Goal: Task Accomplishment & Management: Manage account settings

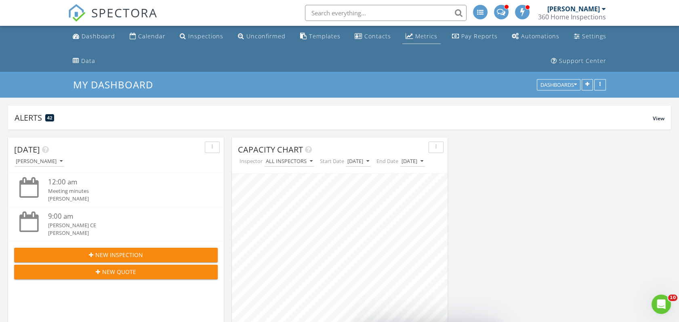
click at [407, 36] on div "Metrics" at bounding box center [409, 36] width 8 height 6
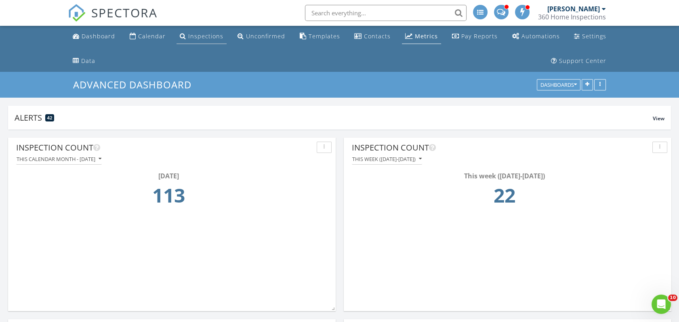
click at [178, 32] on link "Inspections" at bounding box center [201, 36] width 50 height 15
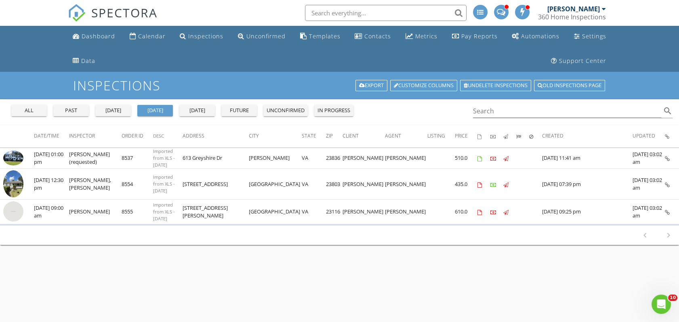
click at [200, 110] on div "[DATE]" at bounding box center [196, 111] width 29 height 8
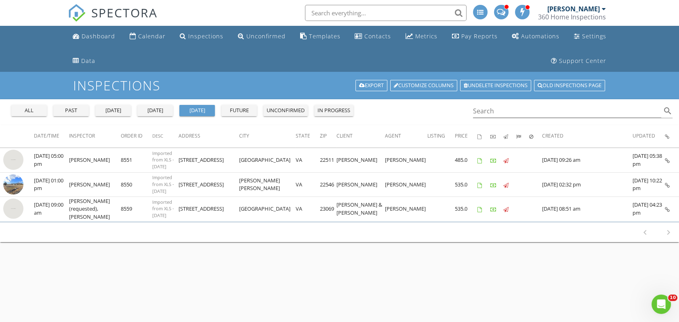
click at [239, 110] on div "future" at bounding box center [238, 111] width 29 height 8
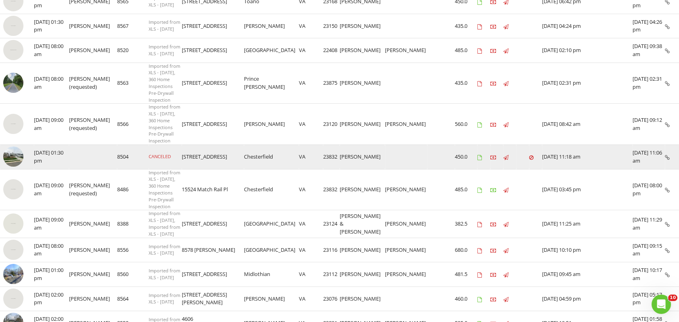
scroll to position [158, 0]
click at [10, 147] on img at bounding box center [13, 157] width 20 height 20
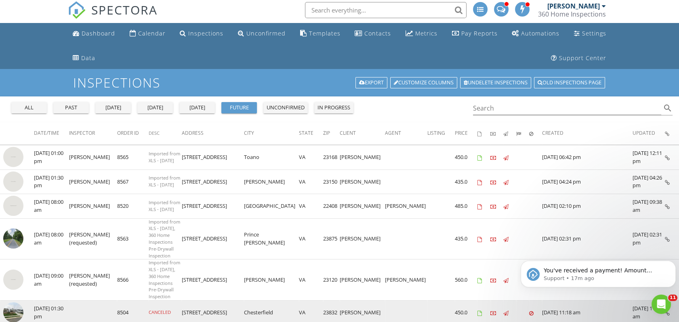
scroll to position [0, 0]
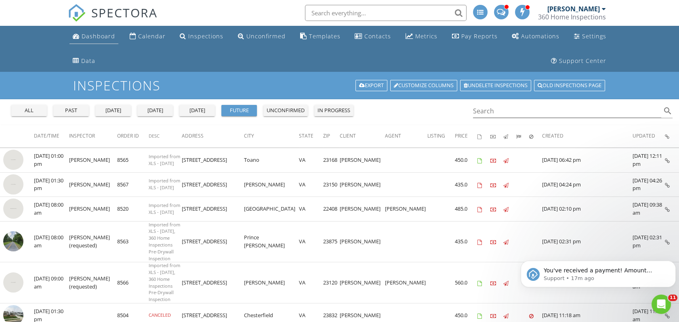
click at [93, 36] on div "Dashboard" at bounding box center [99, 36] width 34 height 8
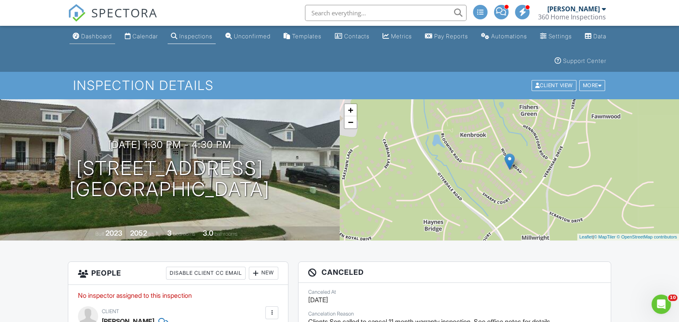
click at [105, 30] on link "Dashboard" at bounding box center [92, 36] width 46 height 15
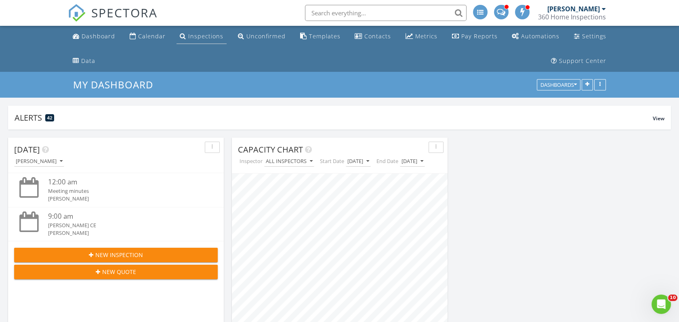
click at [198, 39] on div "Inspections" at bounding box center [205, 36] width 35 height 8
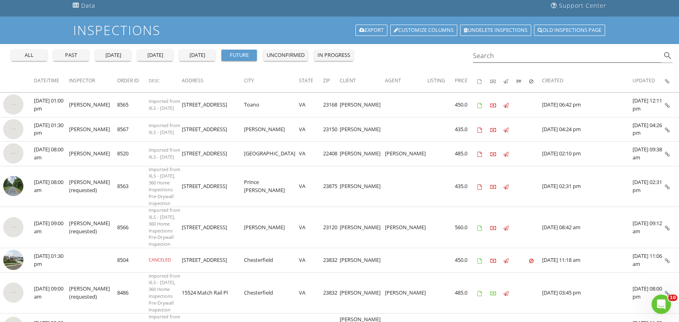
click at [117, 54] on div "[DATE]" at bounding box center [113, 55] width 29 height 8
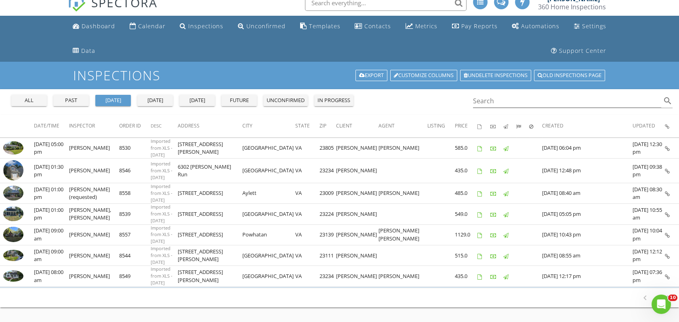
scroll to position [14, 0]
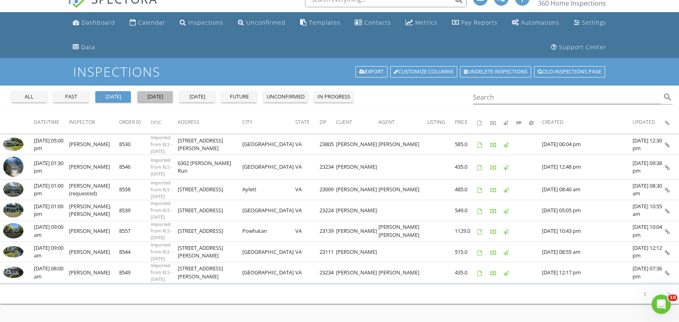
click at [166, 94] on div "[DATE]" at bounding box center [154, 97] width 29 height 8
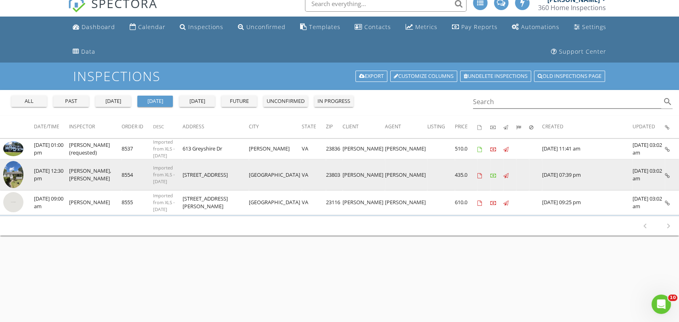
scroll to position [10, 0]
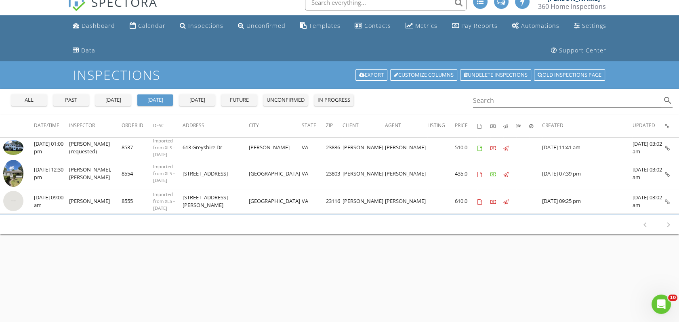
click at [192, 97] on div "tomorrow" at bounding box center [196, 100] width 29 height 8
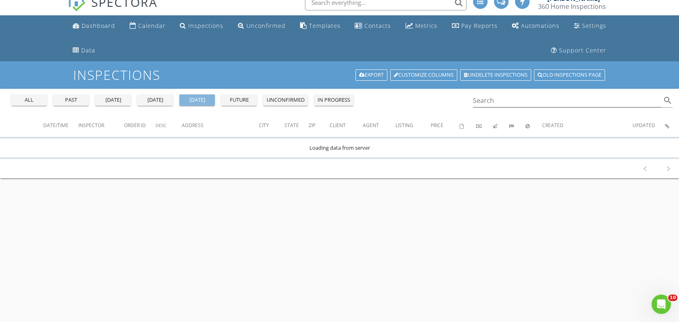
scroll to position [0, 0]
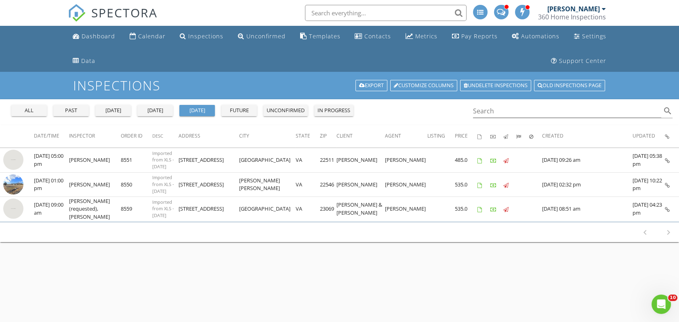
click at [241, 105] on button "future" at bounding box center [239, 110] width 36 height 11
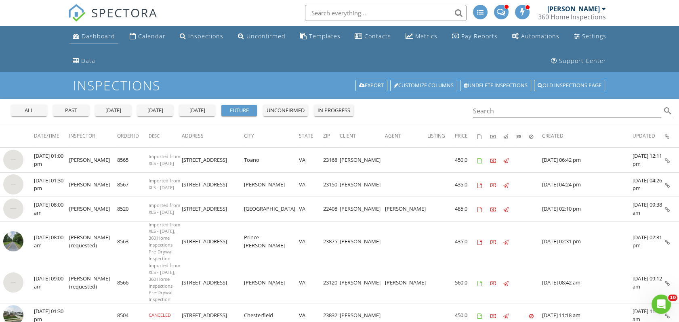
click at [97, 32] on div "Dashboard" at bounding box center [99, 36] width 34 height 8
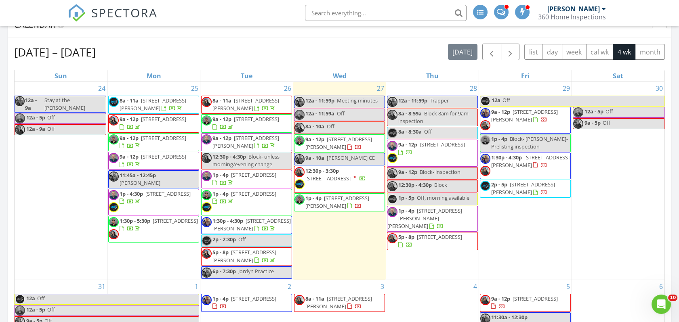
scroll to position [367, 0]
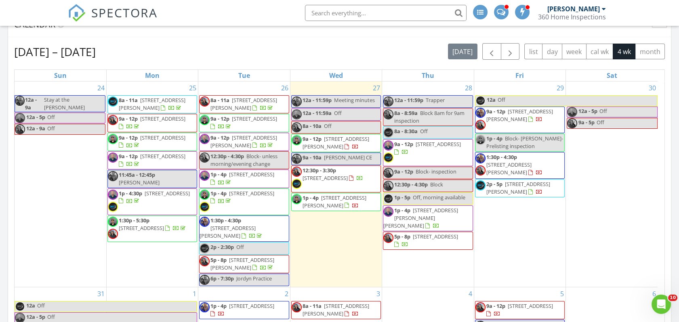
click at [401, 265] on div "28 12a - 11:59p Trapper 8a - 8:59a Block 8am for 9am inspection 8a - 8:30a Off …" at bounding box center [427, 184] width 91 height 205
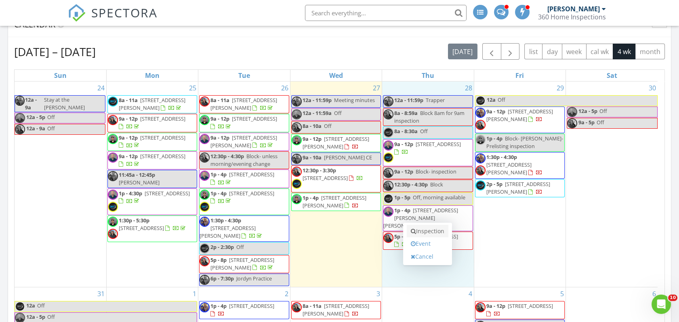
click at [415, 230] on icon at bounding box center [413, 231] width 5 height 6
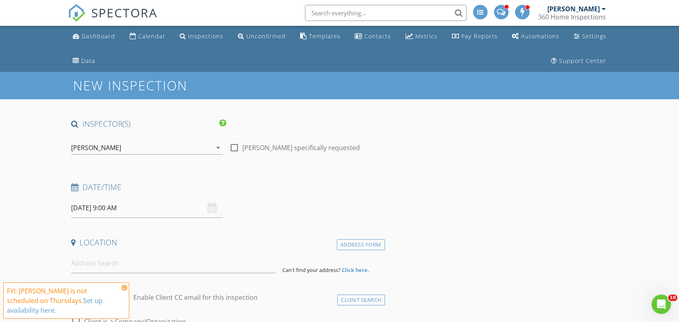
click at [185, 129] on div "INSPECTOR(S)" at bounding box center [226, 127] width 317 height 16
click at [147, 142] on div "[PERSON_NAME]" at bounding box center [141, 147] width 140 height 13
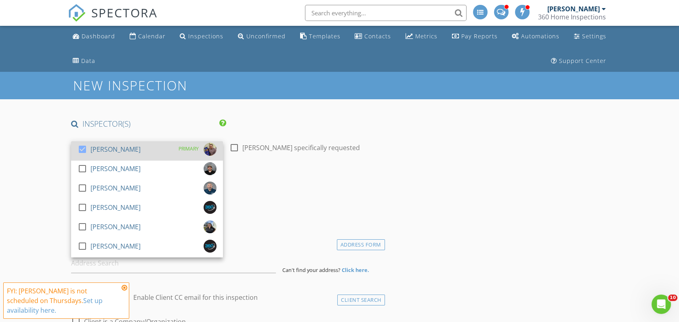
click at [133, 149] on div "check_box [PERSON_NAME] PRIMARY" at bounding box center [147, 151] width 139 height 16
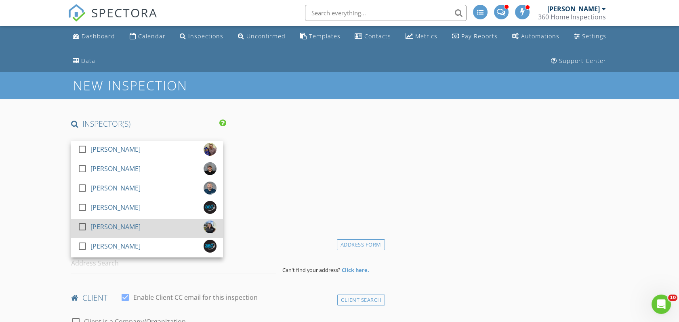
click at [100, 224] on div "[PERSON_NAME]" at bounding box center [115, 226] width 50 height 13
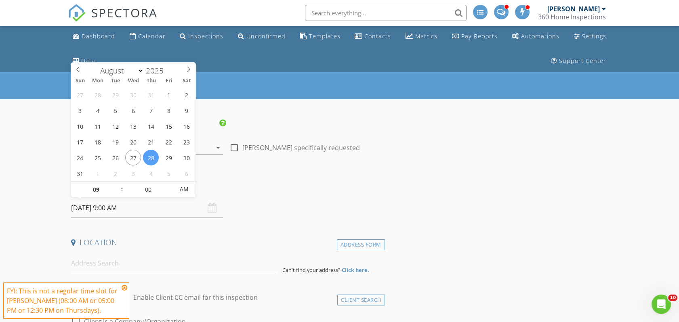
click at [113, 212] on input "[DATE] 9:00 AM" at bounding box center [147, 208] width 152 height 20
type input "10"
type input "[DATE] 10:00 AM"
click at [117, 186] on span at bounding box center [118, 186] width 6 height 8
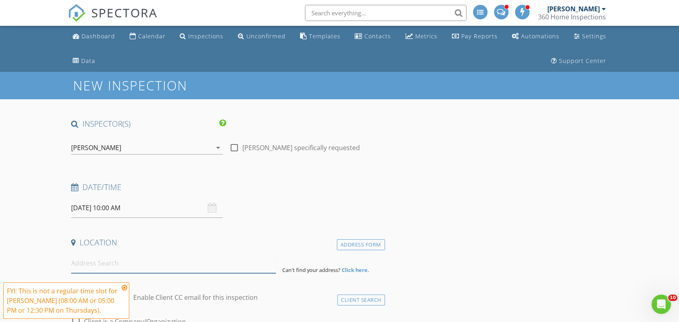
click at [111, 270] on input at bounding box center [173, 264] width 205 height 20
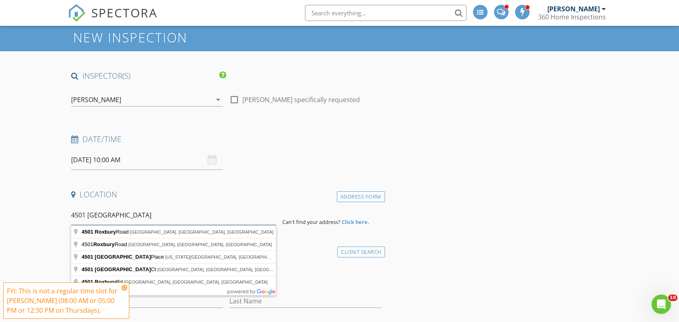
scroll to position [48, 0]
type input "4501 Roxbury Road, Charles City, VA, USA"
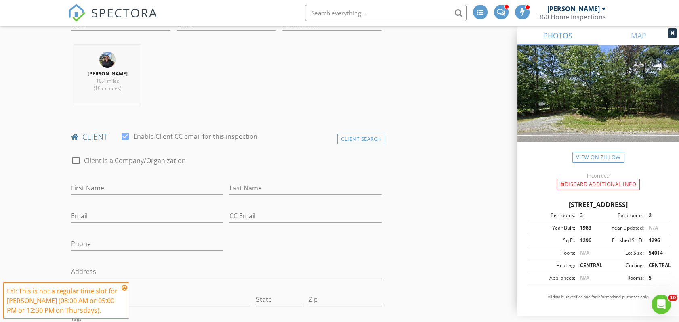
scroll to position [326, 0]
click at [126, 190] on input "First Name" at bounding box center [147, 188] width 152 height 13
type input "Austin and Samantha"
type input "Martin"
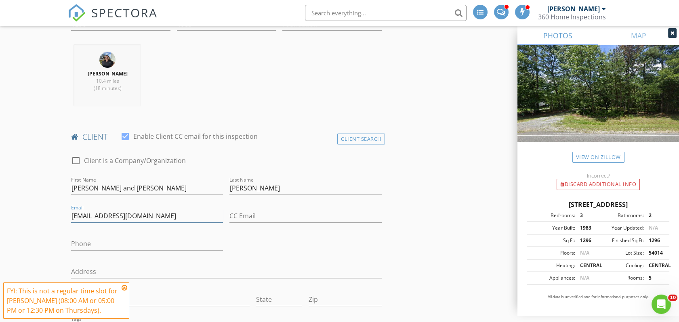
type input "softballpitcher13@icloud.com"
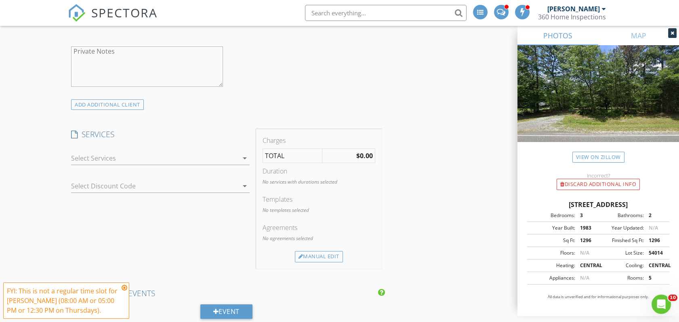
scroll to position [669, 0]
type input "804-566-8512"
click at [176, 151] on div at bounding box center [154, 157] width 167 height 13
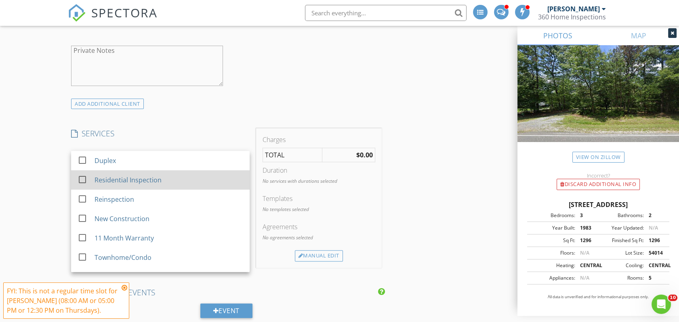
click at [140, 184] on div "Residential Inspection" at bounding box center [127, 180] width 67 height 10
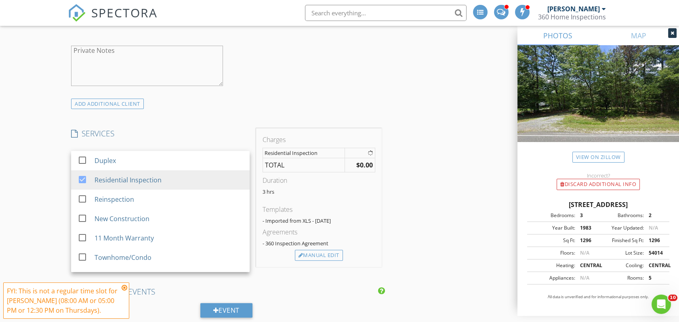
click at [40, 208] on div "New Inspection INSPECTOR(S) check_box_outline_blank Sidney Lucas check_box_outl…" at bounding box center [339, 226] width 679 height 1646
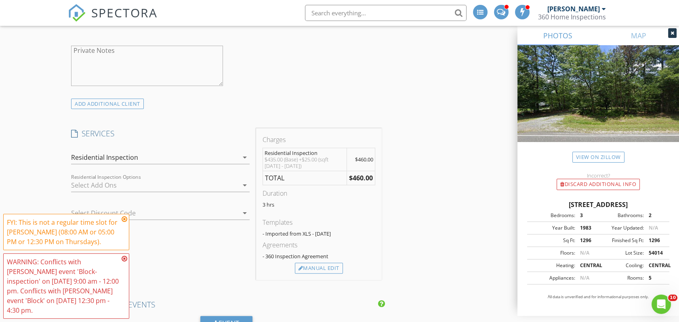
click at [112, 190] on div at bounding box center [154, 185] width 167 height 13
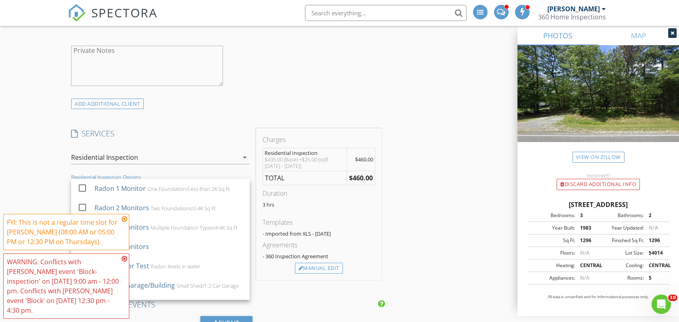
click at [26, 190] on div "New Inspection INSPECTOR(S) check_box_outline_blank Sidney Lucas check_box_outl…" at bounding box center [339, 232] width 679 height 1659
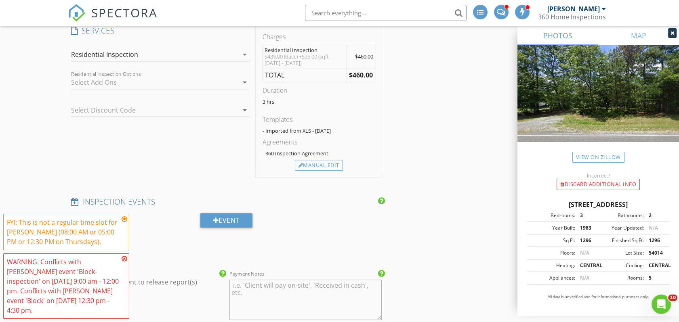
scroll to position [772, 0]
click at [96, 109] on div at bounding box center [149, 109] width 156 height 13
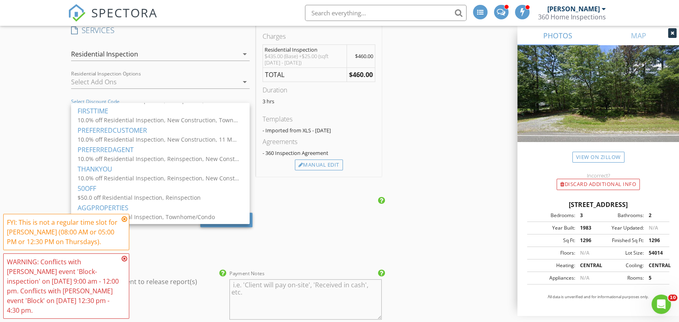
scroll to position [266, 0]
click at [126, 220] on icon at bounding box center [125, 219] width 6 height 6
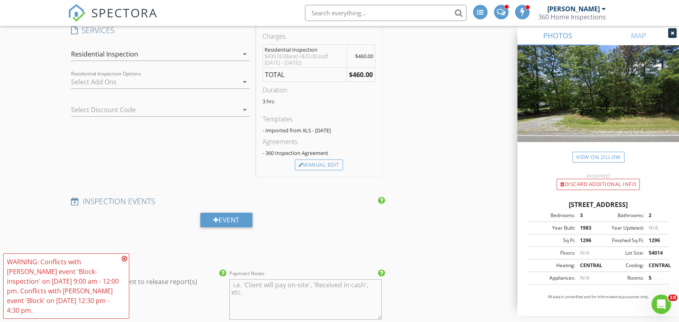
click at [126, 261] on icon at bounding box center [125, 259] width 6 height 6
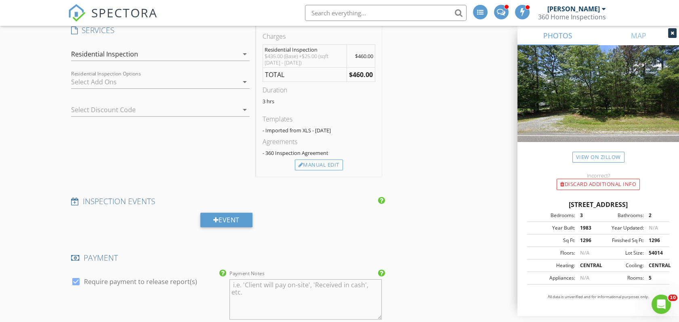
click at [128, 115] on div at bounding box center [149, 109] width 156 height 13
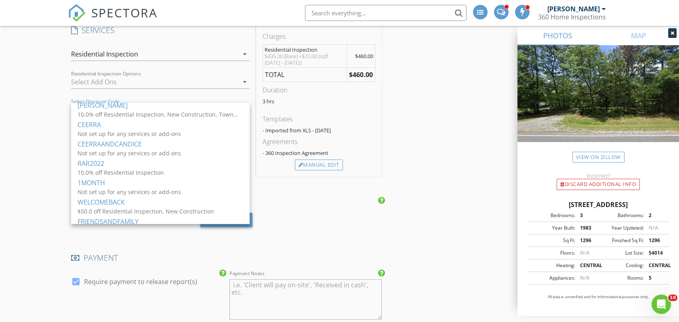
scroll to position [191, 0]
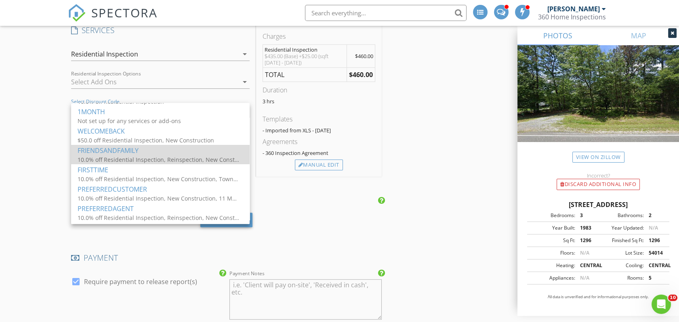
click at [129, 161] on div "10.0% off Residential Inspection, Reinspection, New Construction, 11 Month Warr…" at bounding box center [158, 159] width 161 height 8
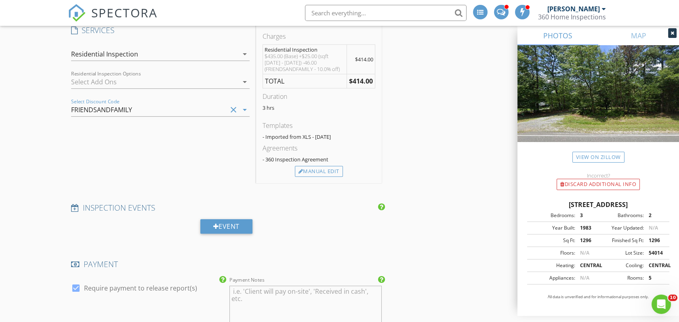
click at [403, 129] on div "INSPECTOR(S) check_box_outline_blank Sidney Lucas check_box_outline_blank Logan…" at bounding box center [339, 146] width 543 height 1599
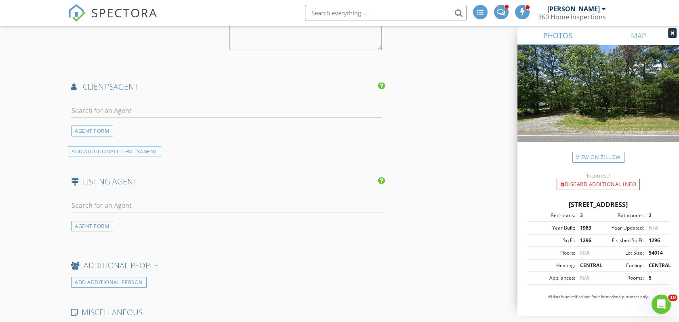
scroll to position [1055, 0]
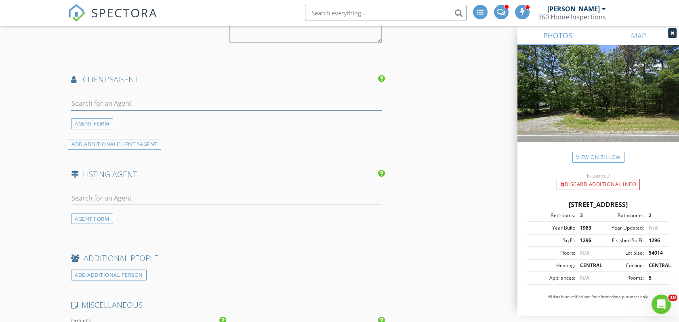
click at [143, 104] on input "text" at bounding box center [226, 103] width 310 height 13
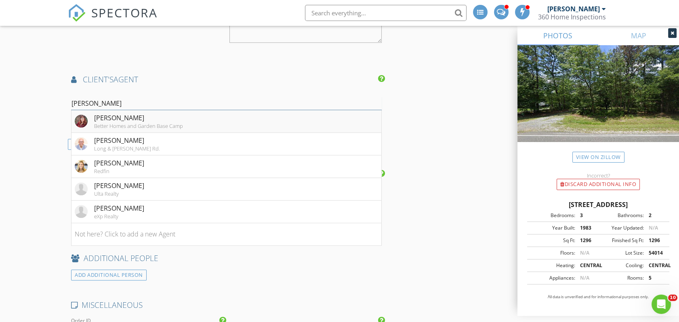
type input "shannon r"
click at [142, 123] on div "Better Homes and Garden Base Camp" at bounding box center [138, 126] width 89 height 6
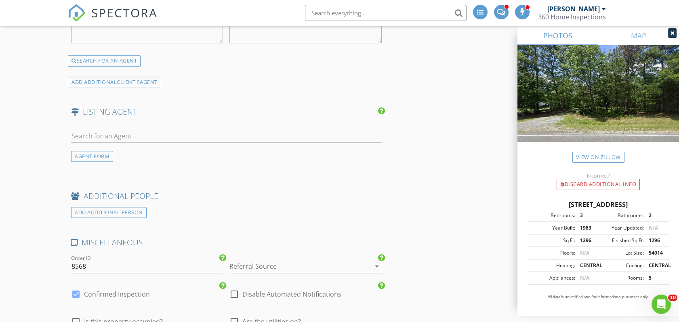
scroll to position [1389, 0]
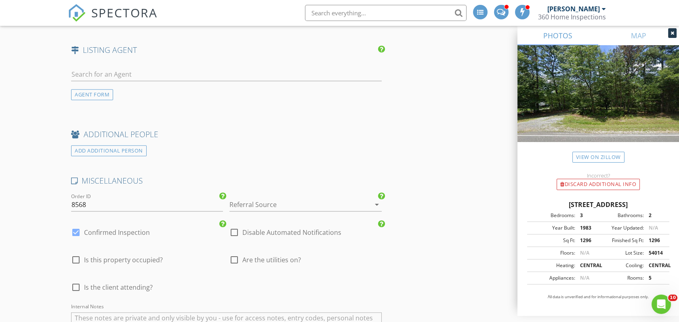
click at [242, 203] on div at bounding box center [293, 204] width 129 height 13
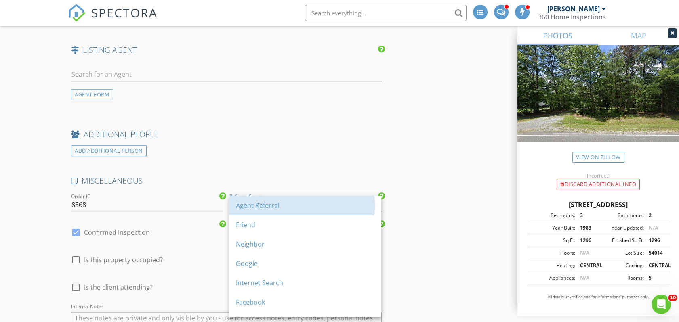
click at [242, 203] on div "Agent Referral" at bounding box center [305, 206] width 139 height 10
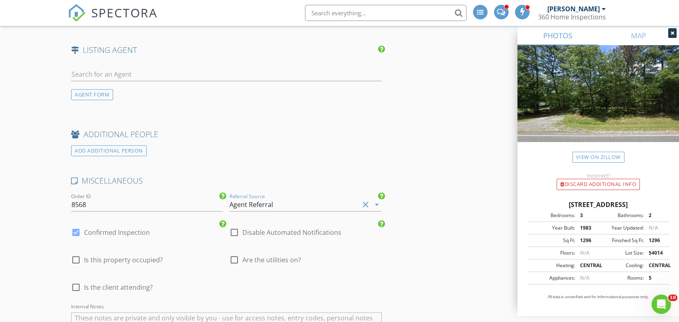
click at [260, 148] on div "ADD ADDITIONAL PERSON" at bounding box center [226, 150] width 317 height 11
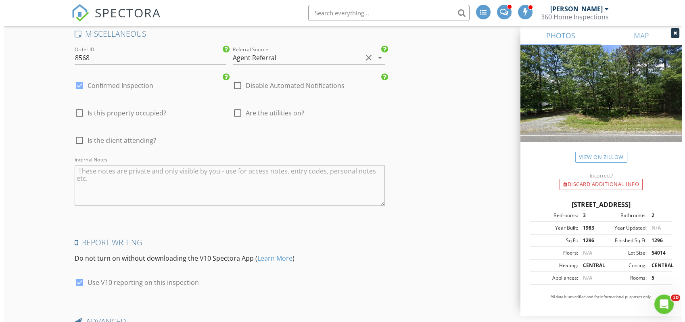
scroll to position [1621, 0]
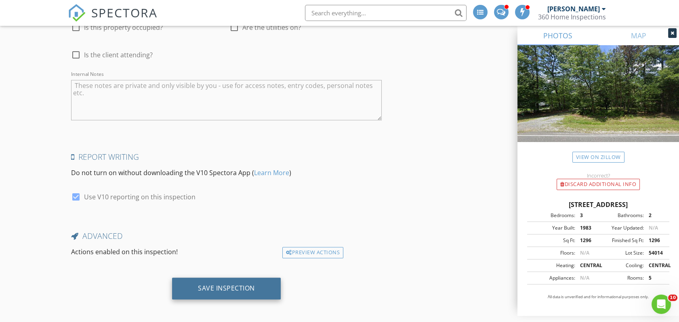
click at [221, 284] on div "Save Inspection" at bounding box center [226, 288] width 57 height 8
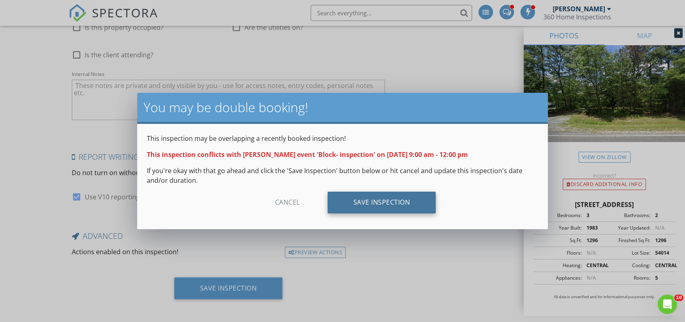
click at [380, 200] on div "Save Inspection" at bounding box center [382, 203] width 109 height 22
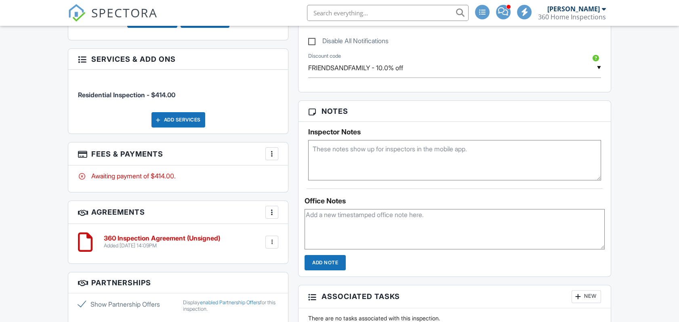
click at [342, 154] on textarea at bounding box center [454, 160] width 292 height 40
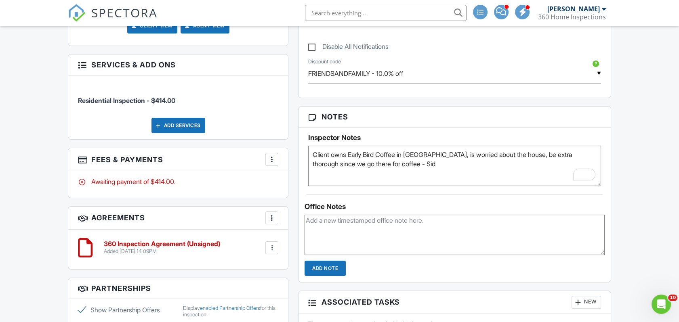
click at [316, 156] on textarea "Client owns Early Bird Coffee in New Kent, is worried about the house, be extra…" at bounding box center [454, 166] width 292 height 40
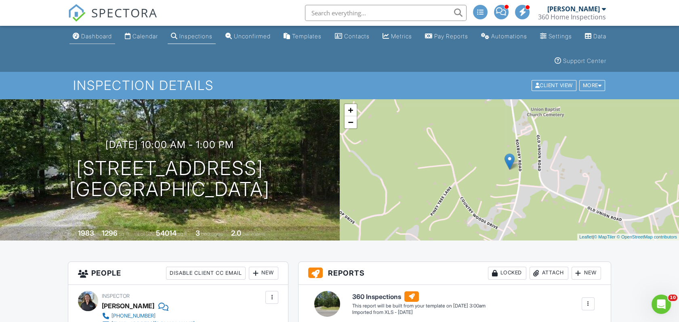
type textarea "Client owns Early Bird Coffee in New Kent, is worried about the house, be extra…"
click at [92, 37] on div "Dashboard" at bounding box center [96, 36] width 31 height 7
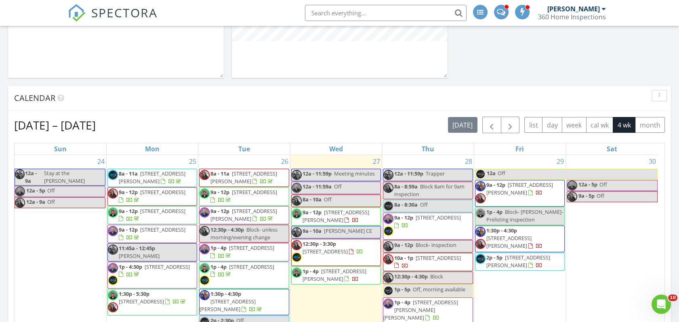
click at [438, 191] on div "8a - 8:59a Block 8am for 9am inspection" at bounding box center [427, 190] width 89 height 15
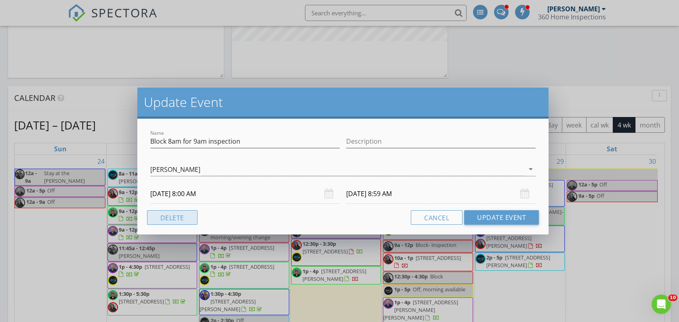
click at [155, 219] on button "Delete" at bounding box center [172, 217] width 50 height 15
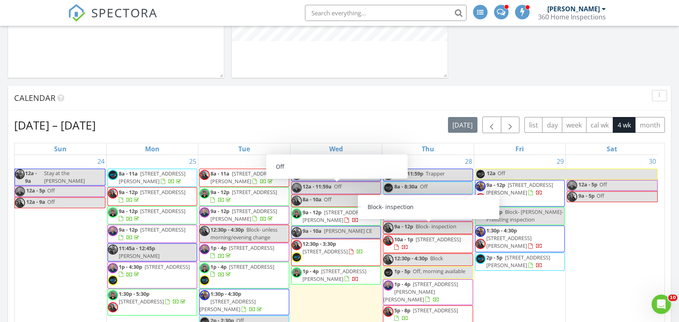
click at [426, 229] on span "Block- inspection" at bounding box center [435, 226] width 41 height 7
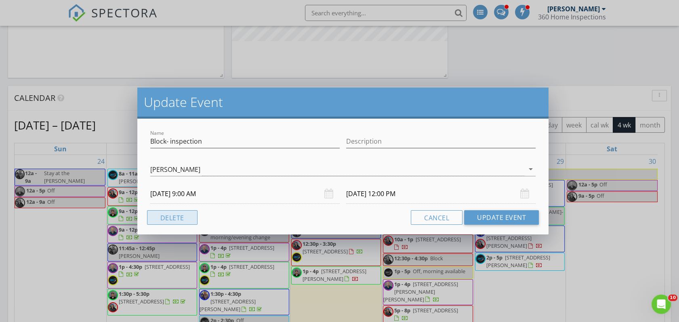
click at [172, 218] on button "Delete" at bounding box center [172, 217] width 50 height 15
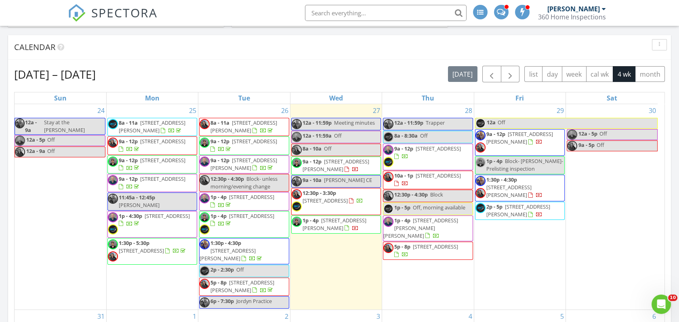
scroll to position [344, 0]
click at [421, 281] on div "28 12a - 11:59p Trapper 8a - 8:30a Off 9a - 12p [STREET_ADDRESS] 10a - 1p [STRE…" at bounding box center [427, 207] width 91 height 205
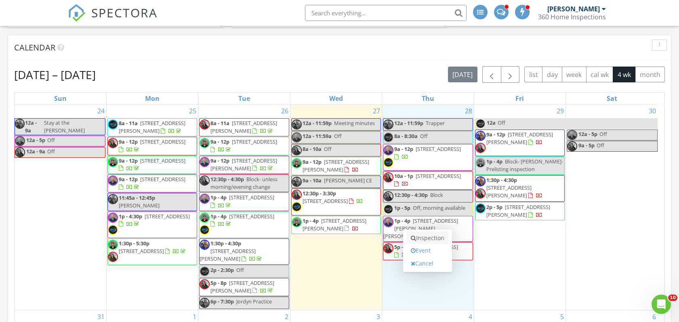
click at [415, 237] on icon at bounding box center [413, 238] width 5 height 6
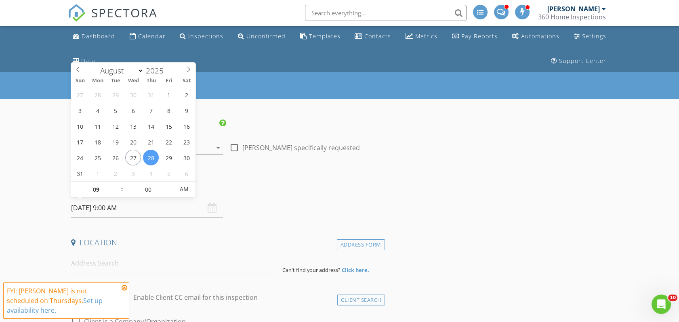
click at [119, 214] on input "[DATE] 9:00 AM" at bounding box center [147, 208] width 152 height 20
type input "10"
type input "[DATE] 10:00 AM"
click at [117, 182] on span at bounding box center [118, 186] width 6 height 8
type input "11"
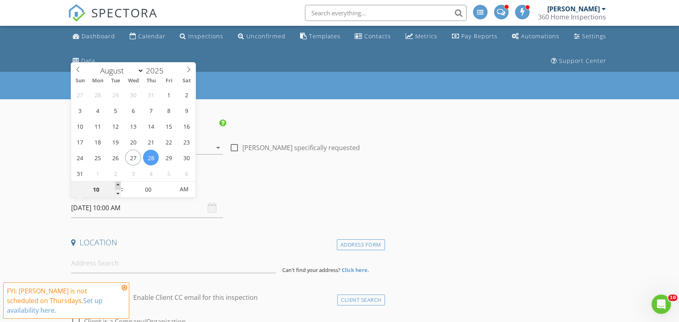
type input "[DATE] 11:00 AM"
click at [117, 182] on span at bounding box center [118, 186] width 6 height 8
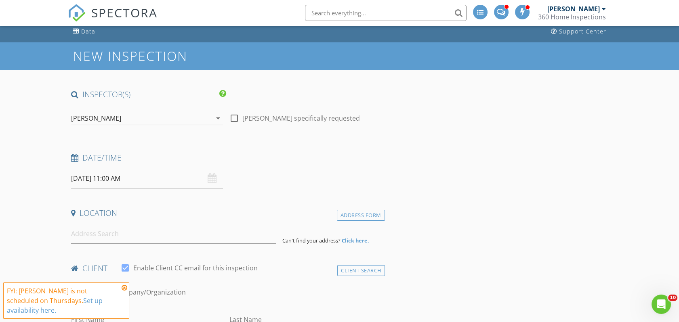
scroll to position [30, 0]
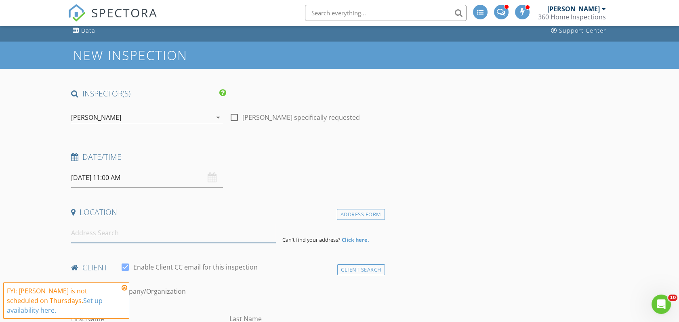
click at [100, 227] on input at bounding box center [173, 233] width 205 height 20
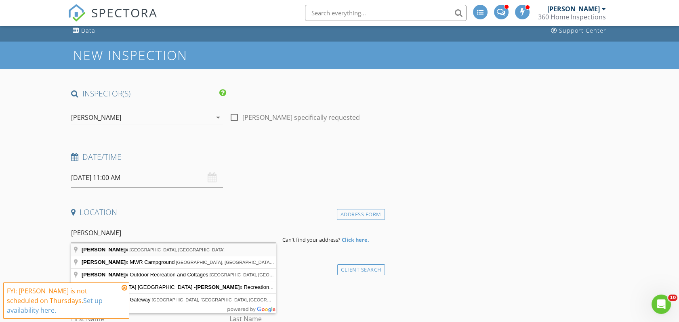
type input "Cheatham Annex, VA, USA"
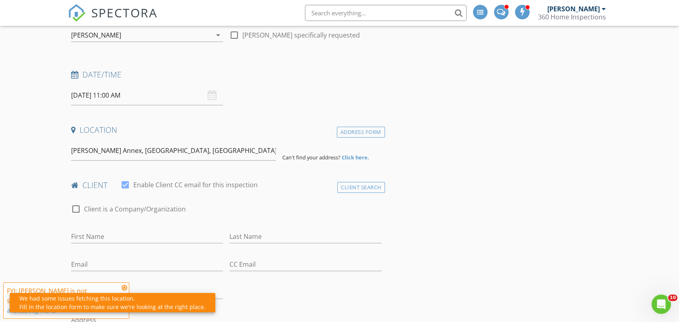
scroll to position [113, 0]
click at [350, 130] on div "Address Form" at bounding box center [361, 131] width 48 height 11
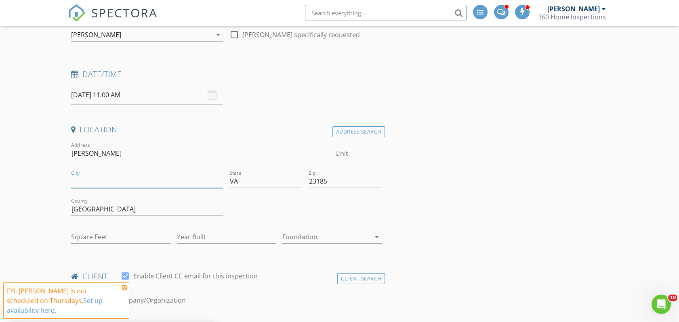
click at [126, 187] on input "City" at bounding box center [147, 181] width 152 height 13
type input "0"
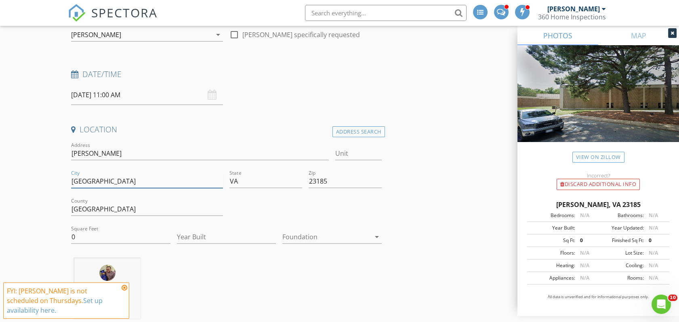
type input "[GEOGRAPHIC_DATA]"
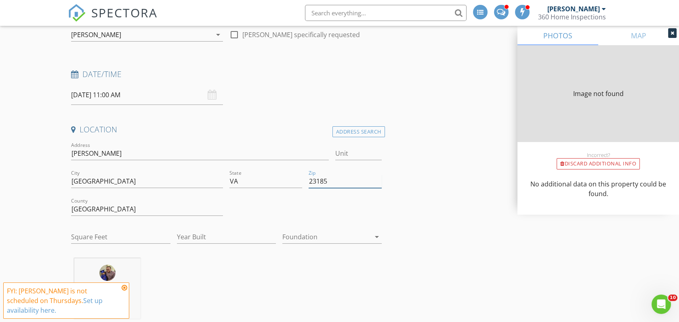
type input "0"
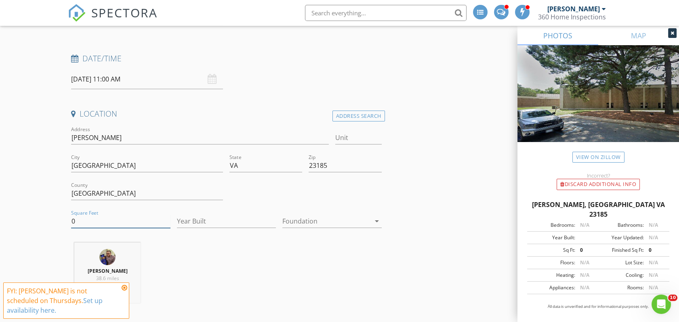
scroll to position [159, 0]
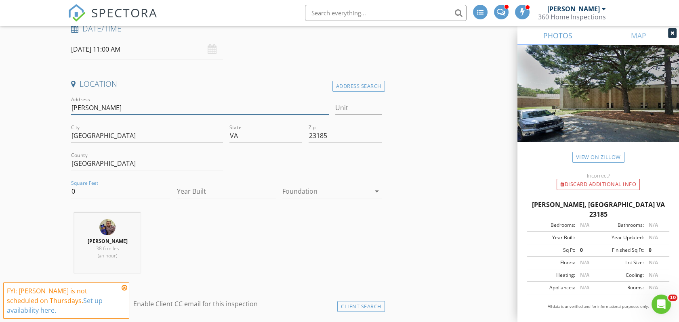
click at [132, 110] on input "Cheatham anne" at bounding box center [200, 107] width 258 height 13
type input "[PERSON_NAME] Annex"
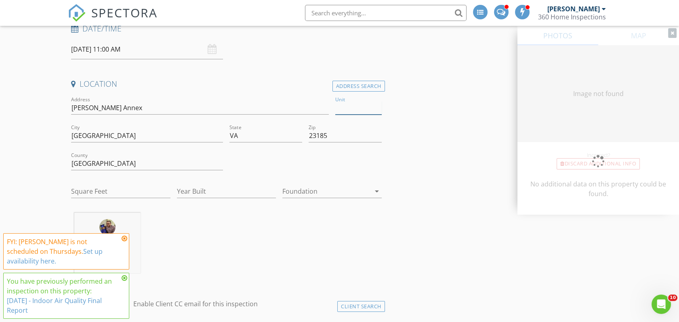
type input "0"
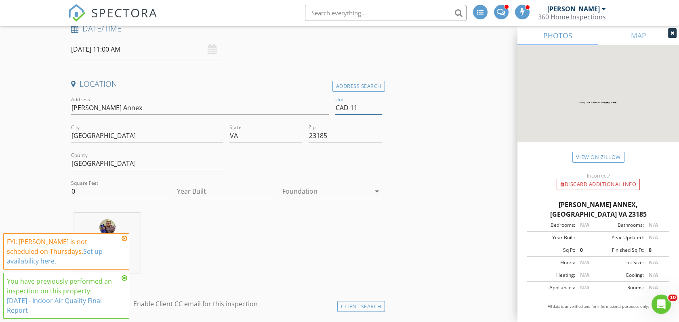
type input "CAD 113"
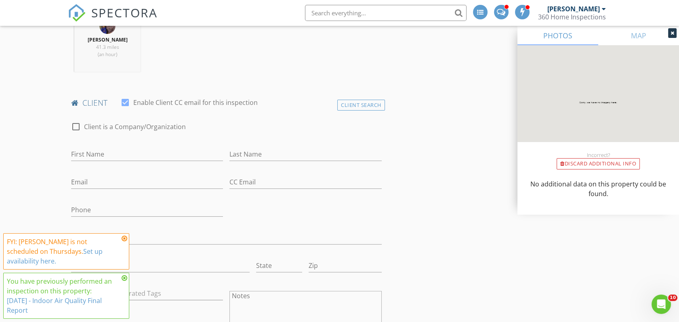
scroll to position [393, 0]
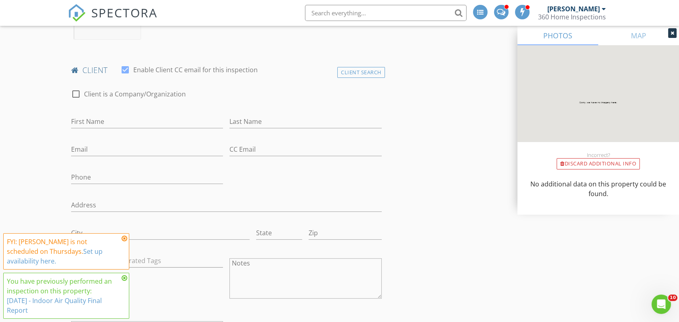
type input "CAD 113"
click at [119, 116] on input "First Name" at bounding box center [147, 121] width 152 height 13
click at [355, 66] on h4 "client" at bounding box center [226, 70] width 310 height 10
click at [358, 71] on div "Client Search" at bounding box center [361, 72] width 48 height 11
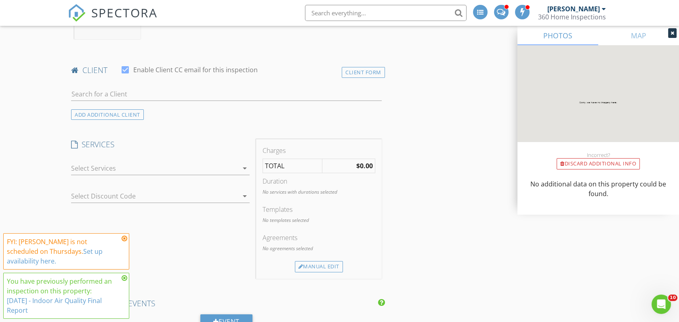
click at [124, 101] on div at bounding box center [226, 98] width 310 height 21
click at [114, 96] on input "text" at bounding box center [226, 94] width 310 height 13
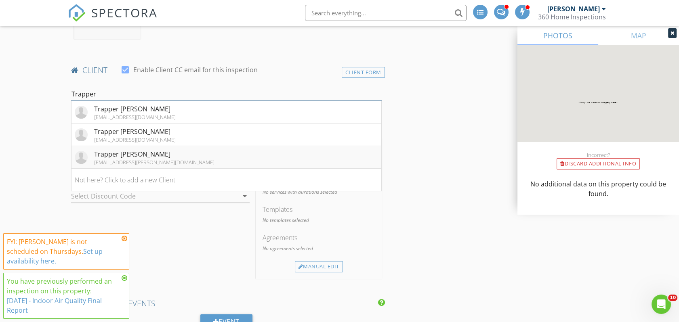
type input "Trapper"
click at [147, 163] on div "trapper.l.brandenburger.civ@us.navy.mil" at bounding box center [154, 162] width 120 height 6
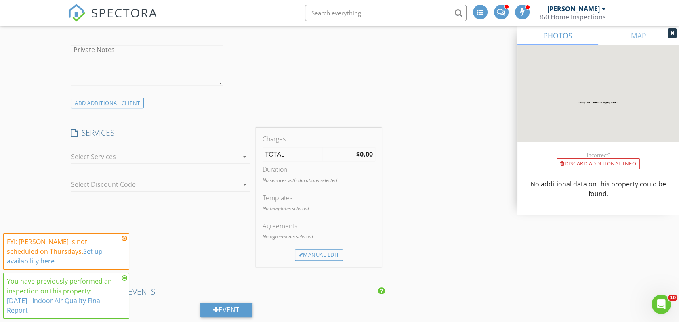
scroll to position [670, 0]
click at [136, 153] on div at bounding box center [154, 155] width 167 height 13
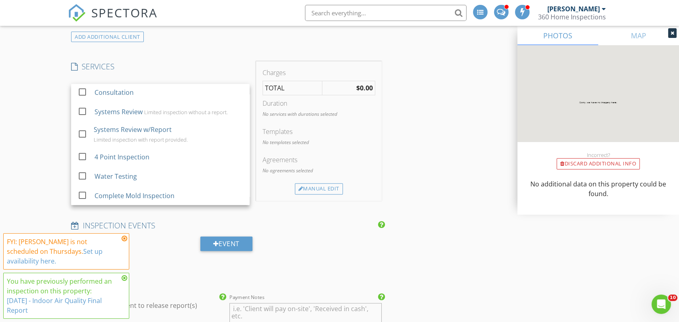
scroll to position [736, 0]
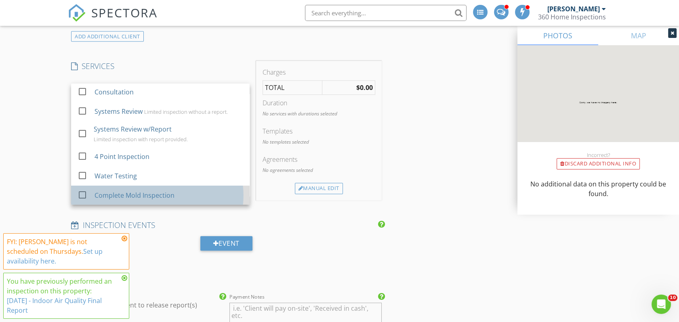
click at [128, 194] on div "Complete Mold Inspection" at bounding box center [134, 196] width 80 height 10
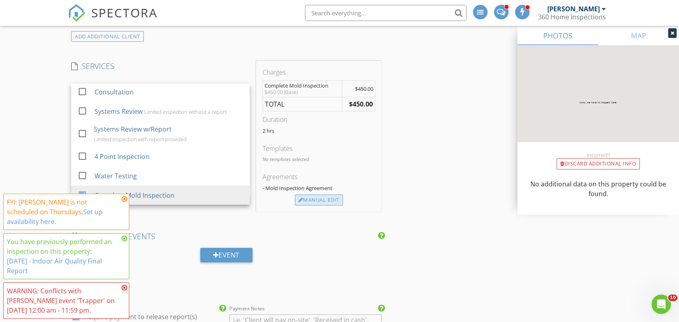
click at [318, 203] on div "Manual Edit" at bounding box center [319, 200] width 48 height 11
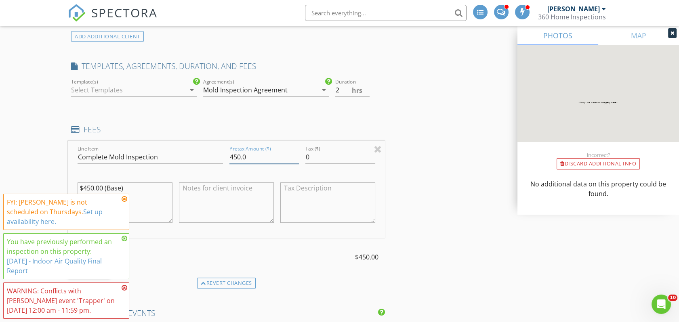
click at [249, 153] on input "450.0" at bounding box center [263, 157] width 69 height 13
type input "4"
type input "2500"
click at [436, 133] on div "INSPECTOR(S) check_box Sidney Lucas PRIMARY check_box_outline_blank Logan Melto…" at bounding box center [339, 217] width 543 height 1669
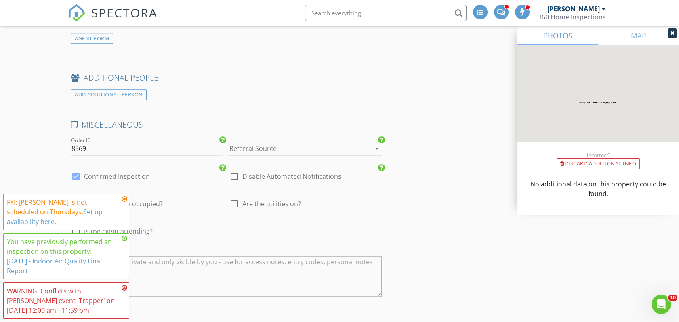
scroll to position [1308, 0]
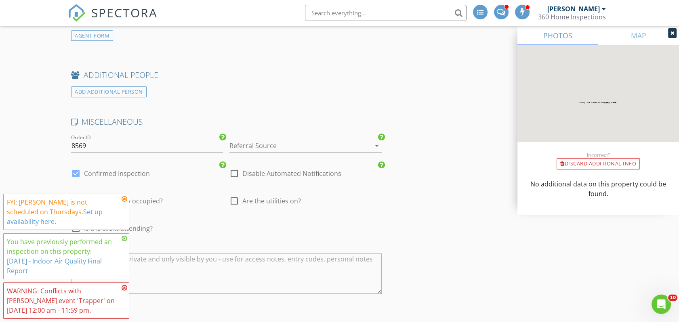
click at [283, 143] on div at bounding box center [293, 145] width 129 height 13
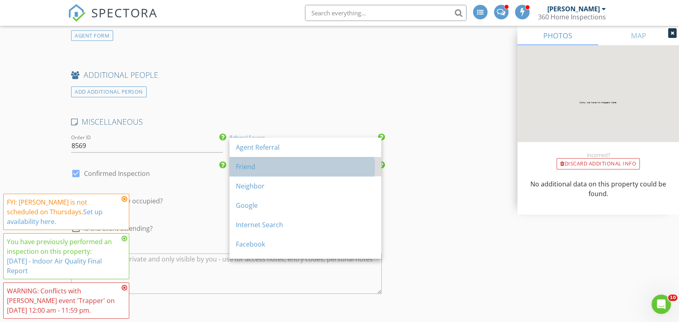
click at [258, 170] on div "Friend" at bounding box center [305, 167] width 139 height 10
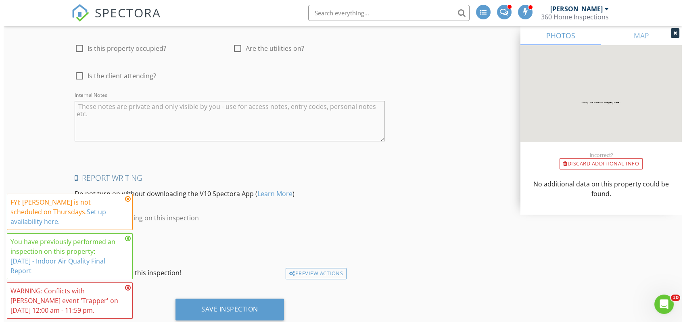
scroll to position [1482, 0]
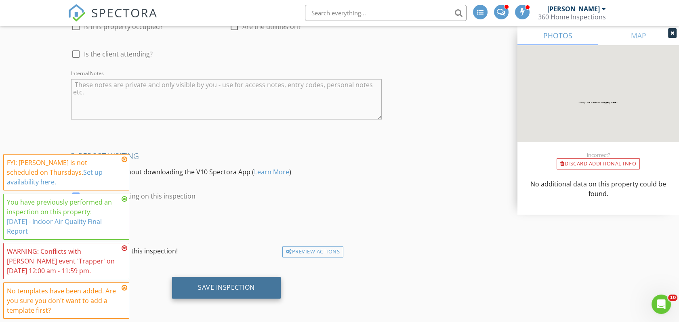
click at [225, 284] on div "Save Inspection" at bounding box center [226, 287] width 57 height 8
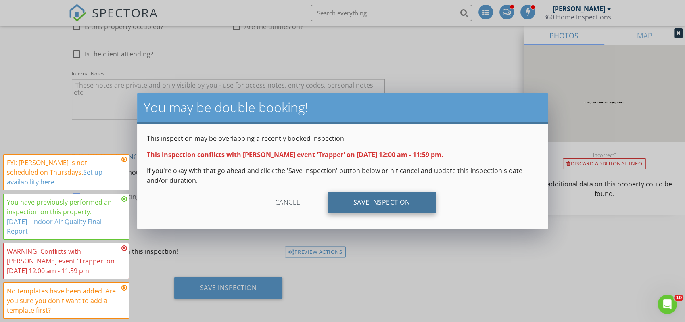
click at [385, 197] on div "Save Inspection" at bounding box center [382, 203] width 109 height 22
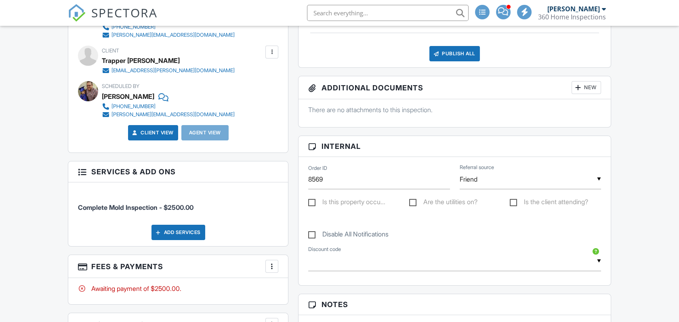
scroll to position [366, 0]
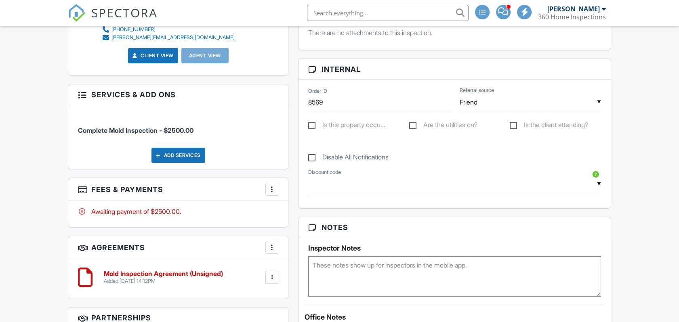
click at [355, 267] on textarea at bounding box center [454, 276] width 292 height 40
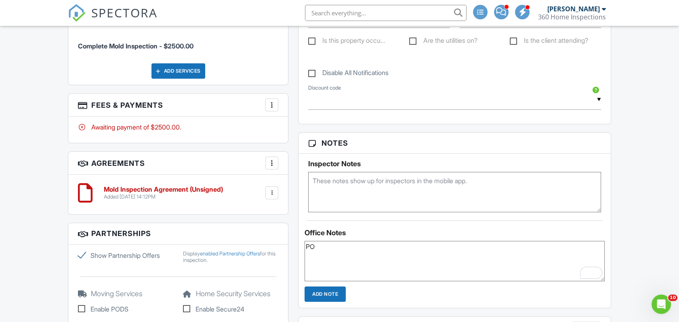
scroll to position [0, 0]
type textarea "PO2032457"
click at [337, 290] on input "Add Note" at bounding box center [324, 294] width 41 height 15
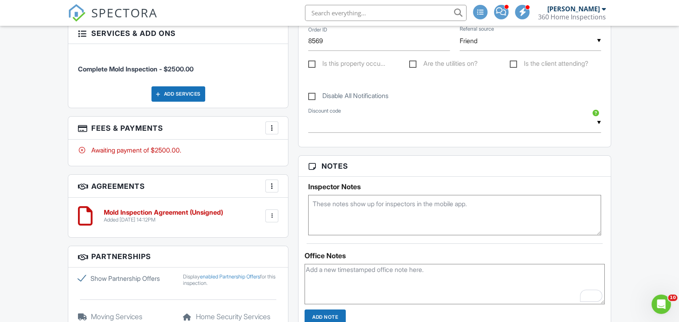
scroll to position [426, 0]
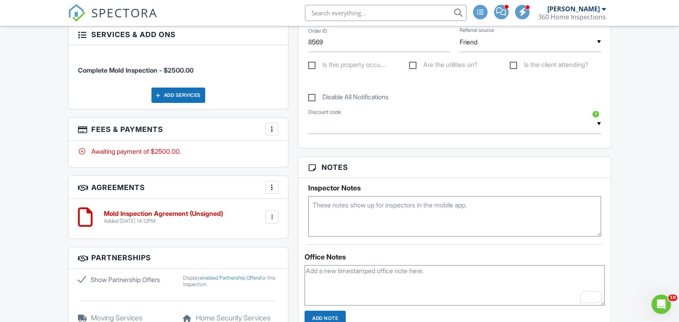
click at [279, 131] on h3 "Fees & Payments More Edit Fees & Payments Add Services View Invoice Paid In Full" at bounding box center [178, 129] width 220 height 23
click at [278, 132] on div "More" at bounding box center [271, 129] width 13 height 13
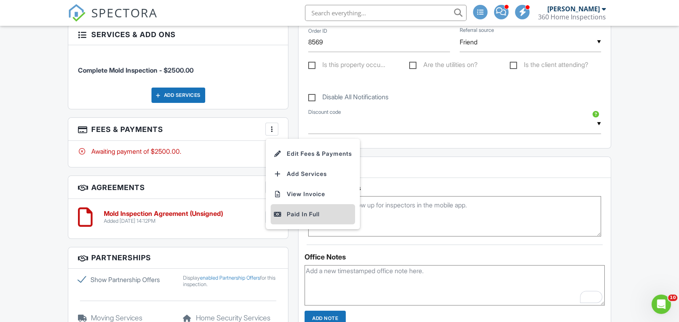
click at [317, 217] on div "Paid In Full" at bounding box center [313, 215] width 78 height 10
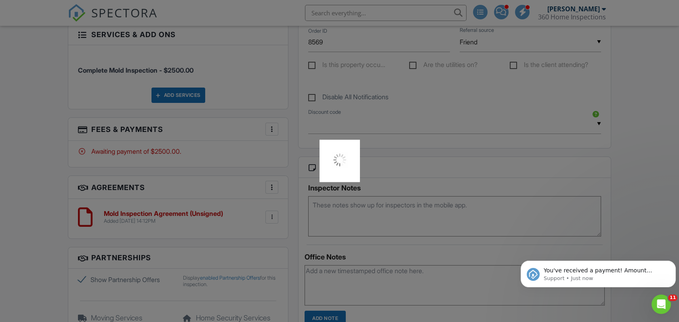
scroll to position [0, 0]
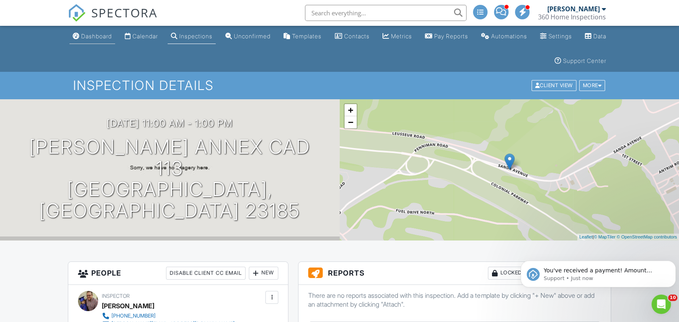
click at [85, 36] on div "Dashboard" at bounding box center [96, 36] width 31 height 7
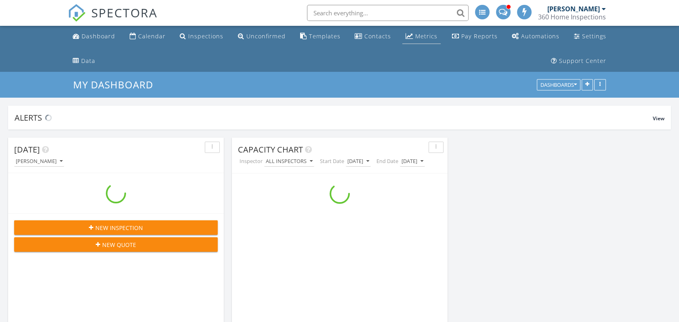
scroll to position [1213, 693]
click at [426, 39] on div "Metrics" at bounding box center [426, 36] width 22 height 8
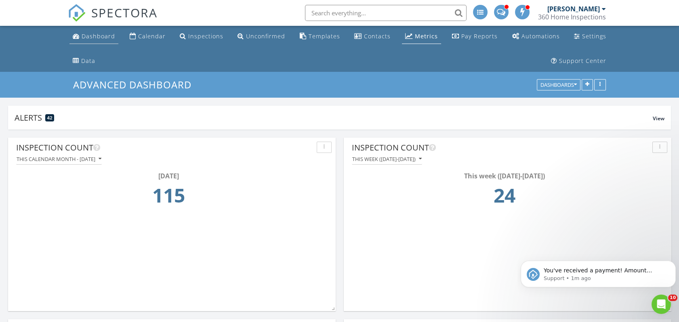
click at [90, 39] on div "Dashboard" at bounding box center [99, 36] width 34 height 8
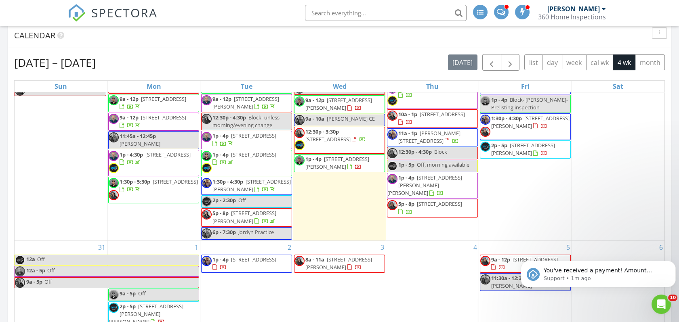
scroll to position [50, 0]
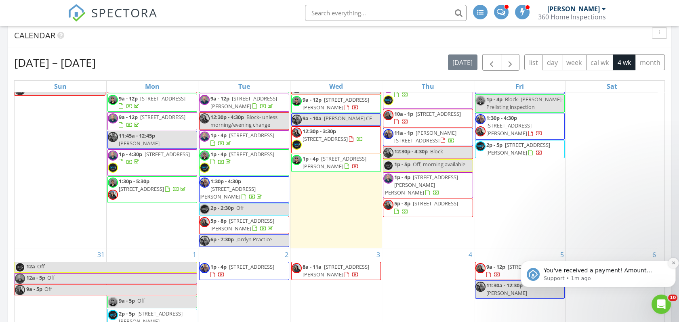
click at [673, 265] on icon "Dismiss notification" at bounding box center [673, 263] width 4 height 4
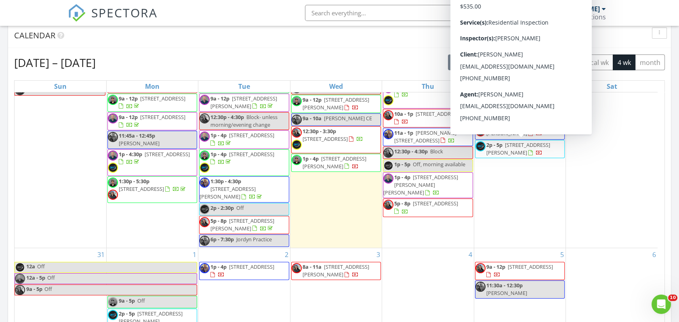
click at [589, 194] on div "30 12a - 5p Off 9a - 5p Off" at bounding box center [612, 144] width 92 height 205
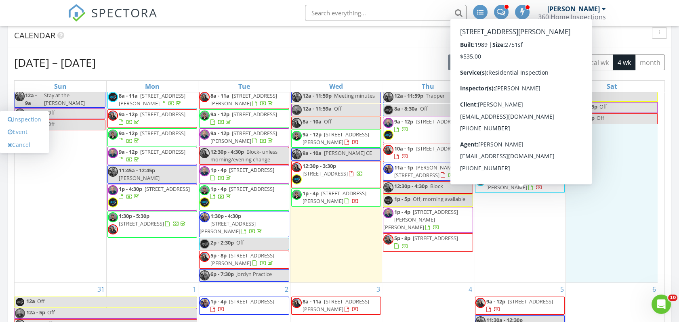
scroll to position [0, 0]
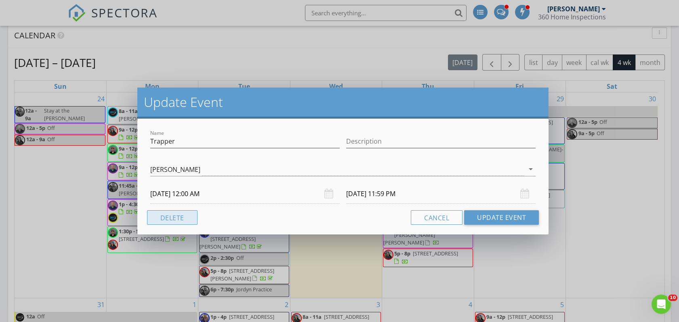
click at [168, 214] on button "Delete" at bounding box center [172, 217] width 50 height 15
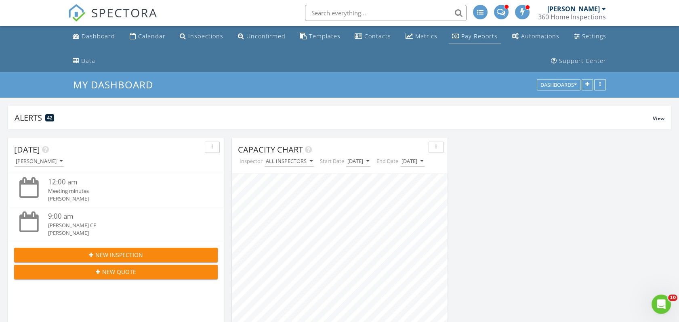
click at [482, 36] on div "Pay Reports" at bounding box center [479, 36] width 36 height 8
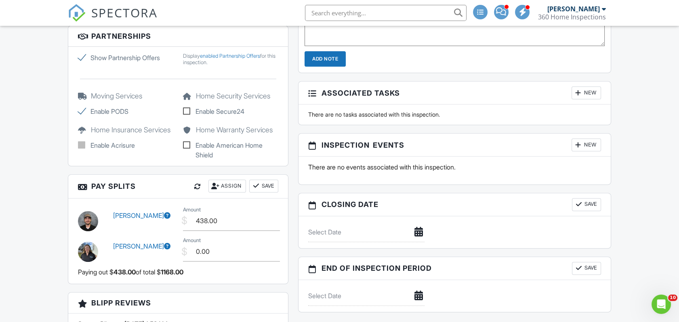
scroll to position [726, 0]
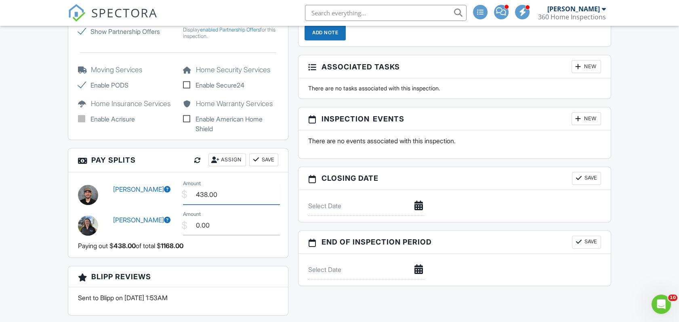
click at [233, 196] on input "438.00" at bounding box center [231, 195] width 97 height 20
type input "4"
type input "350.00"
click at [218, 240] on div "Paying out $ 350.00 of total $ 1168.00" at bounding box center [178, 245] width 200 height 11
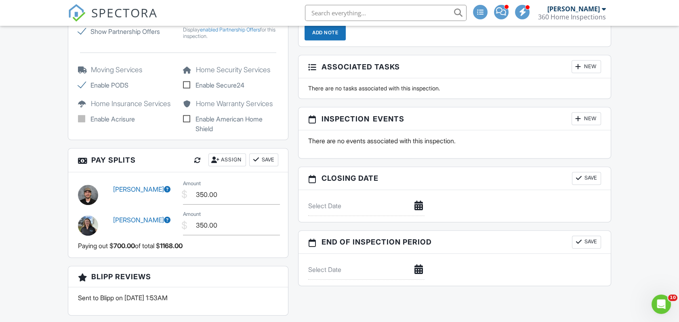
click at [269, 158] on button "Save" at bounding box center [263, 159] width 29 height 13
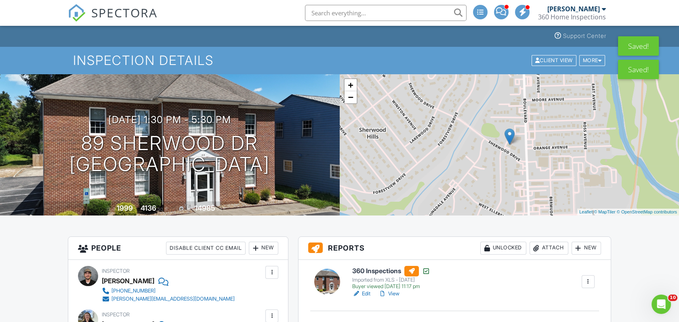
scroll to position [0, 0]
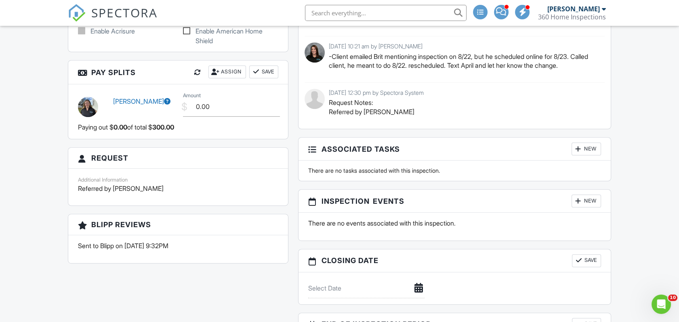
scroll to position [864, 0]
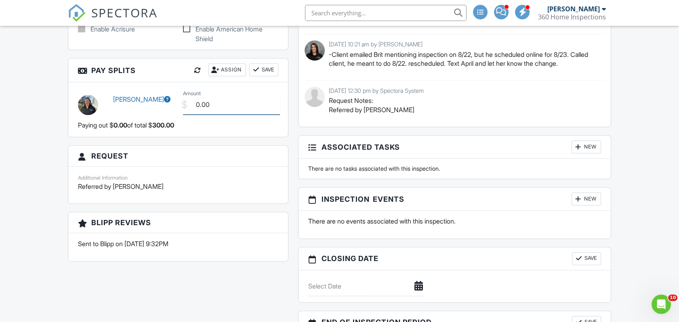
click at [213, 103] on input "0.00" at bounding box center [231, 105] width 97 height 20
type input "0"
type input "120.00"
click at [267, 71] on button "Save" at bounding box center [263, 69] width 29 height 13
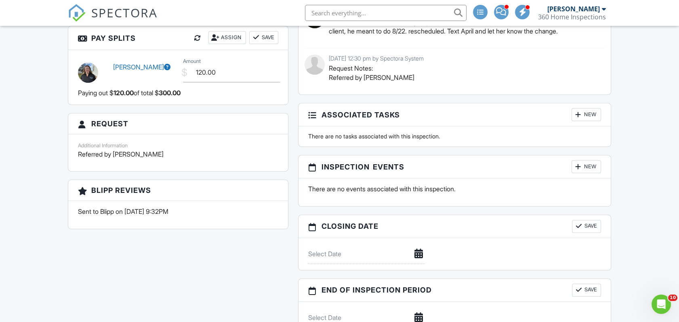
scroll to position [877, 0]
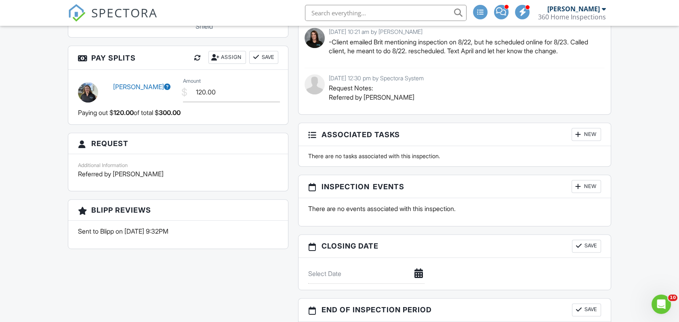
click at [269, 57] on button "Save" at bounding box center [263, 57] width 29 height 13
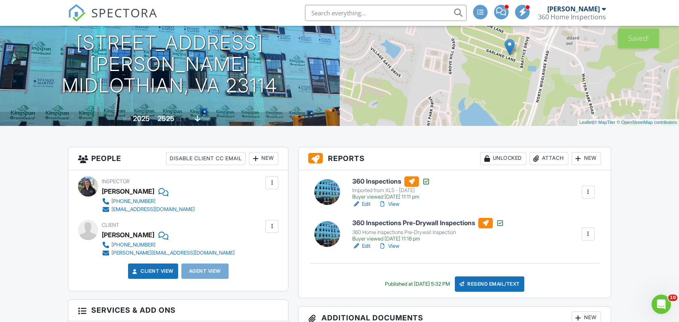
scroll to position [0, 0]
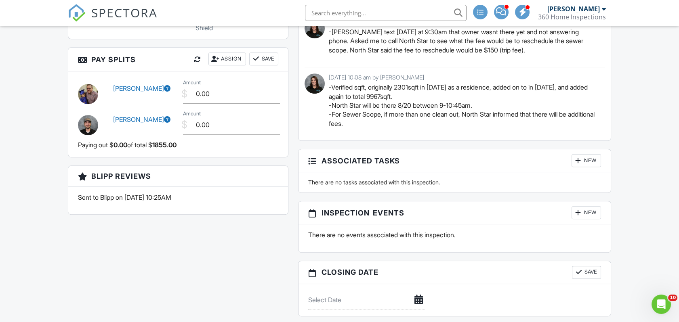
scroll to position [935, 0]
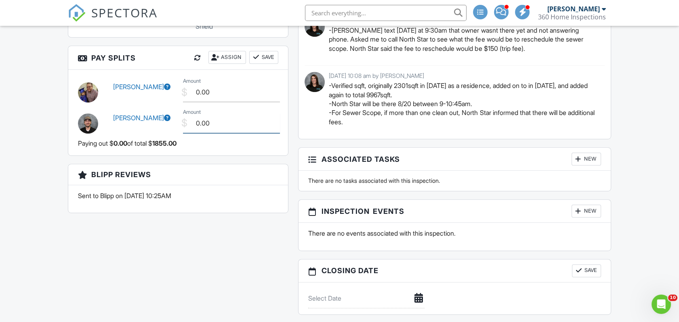
click at [220, 121] on input "0.00" at bounding box center [231, 123] width 97 height 20
type input "0"
type input "468.00"
click at [266, 55] on button "Save" at bounding box center [263, 57] width 29 height 13
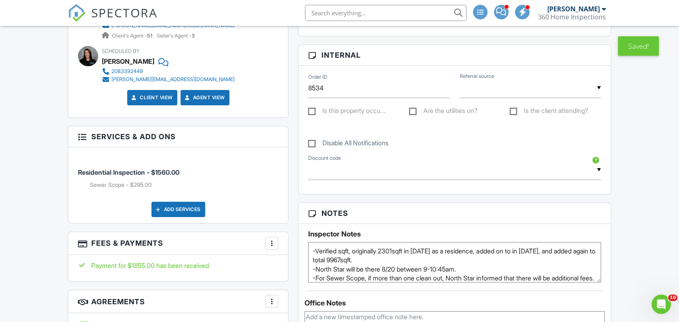
scroll to position [436, 0]
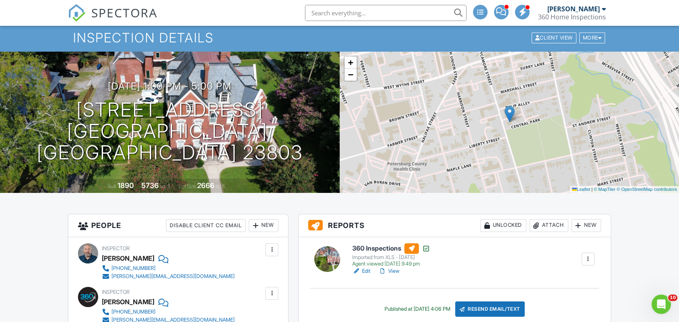
scroll to position [42, 0]
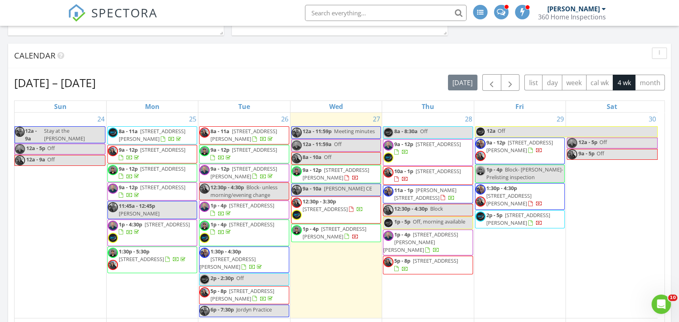
scroll to position [337, 0]
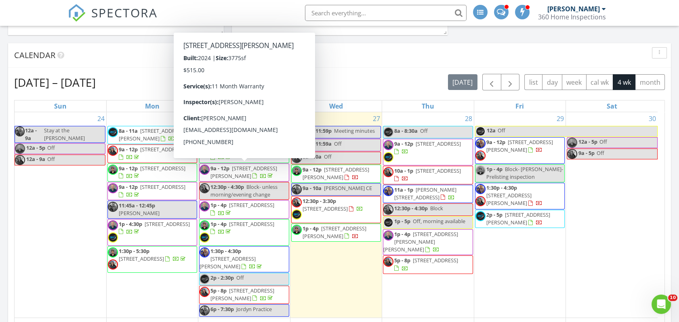
click at [375, 52] on div "Calendar" at bounding box center [333, 55] width 638 height 12
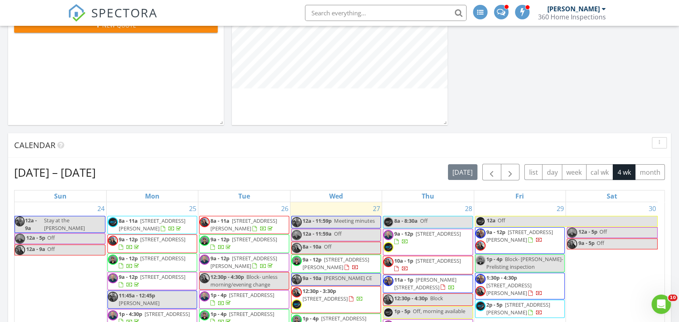
scroll to position [249, 0]
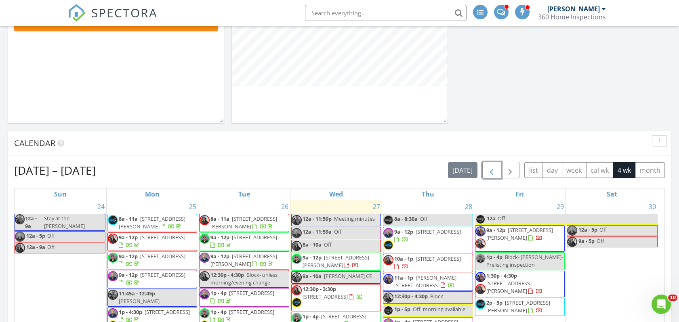
click at [494, 171] on span "button" at bounding box center [491, 171] width 10 height 10
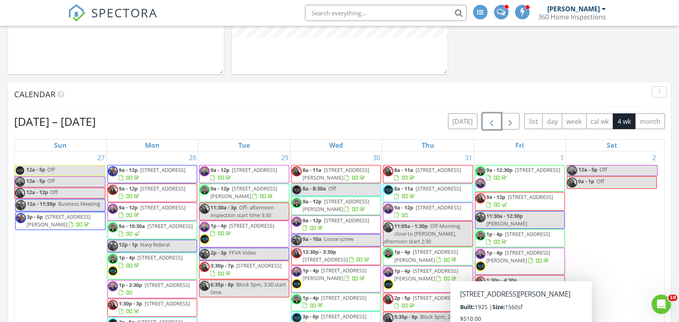
scroll to position [272, 0]
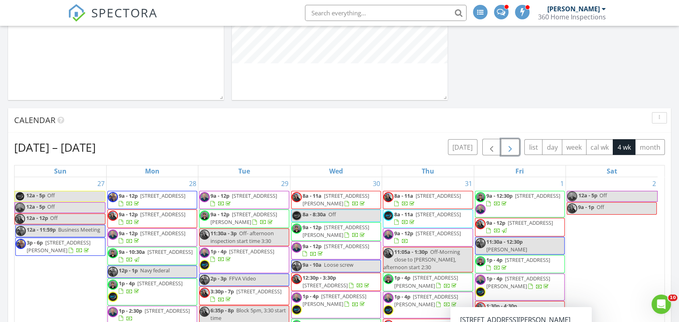
click at [511, 141] on button "button" at bounding box center [510, 147] width 19 height 17
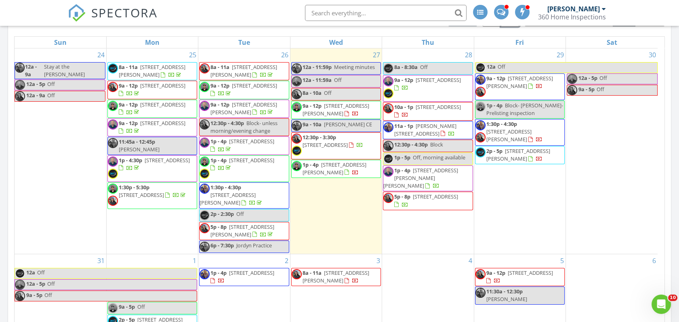
scroll to position [398, 0]
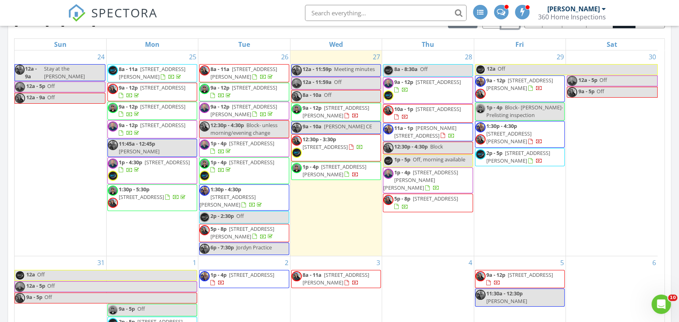
click at [145, 166] on span "[STREET_ADDRESS]" at bounding box center [167, 162] width 45 height 7
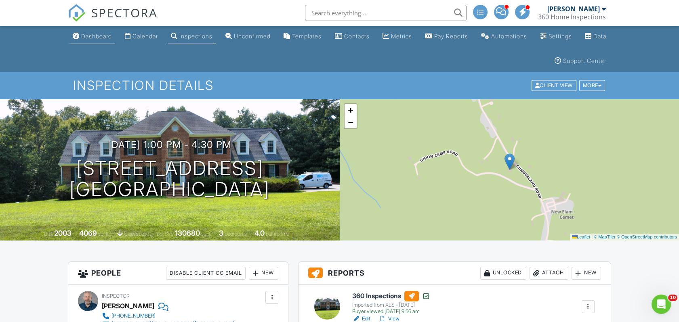
click at [86, 36] on div "Dashboard" at bounding box center [96, 36] width 31 height 7
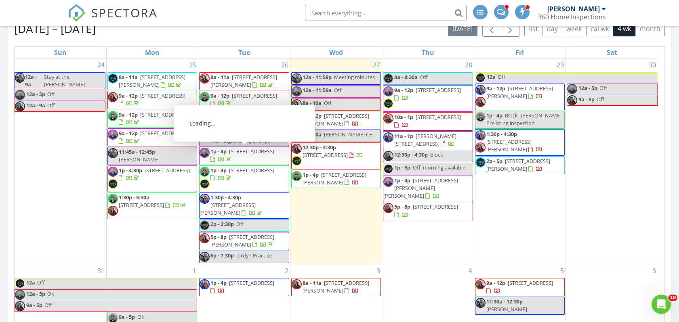
scroll to position [391, 0]
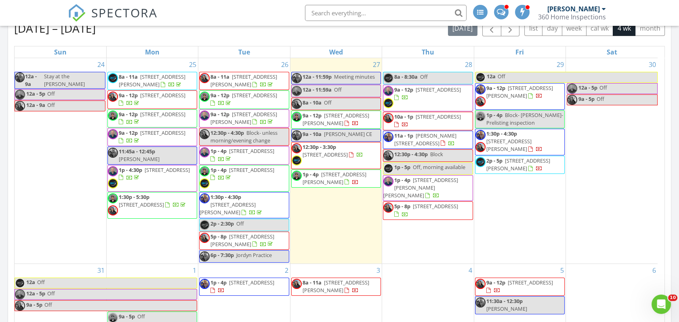
click at [145, 207] on span "1:30p - 5:30p [STREET_ADDRESS]" at bounding box center [152, 205] width 89 height 24
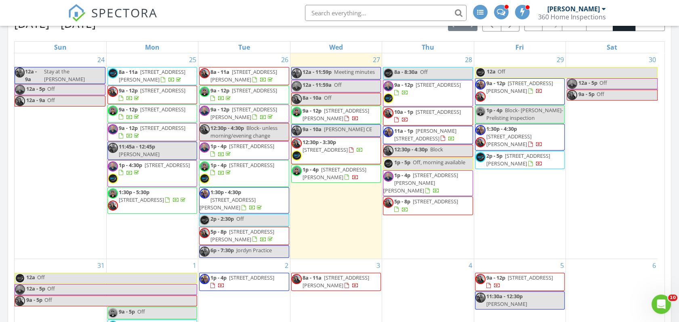
scroll to position [395, 0]
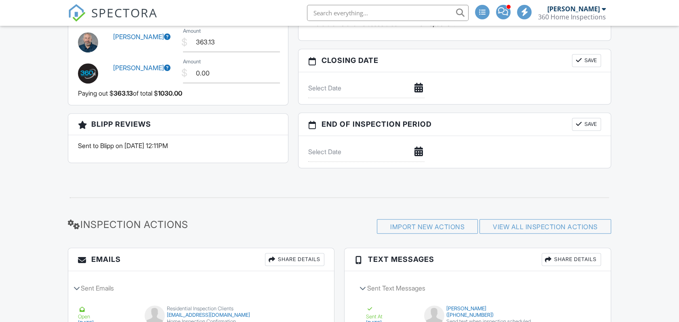
scroll to position [562, 0]
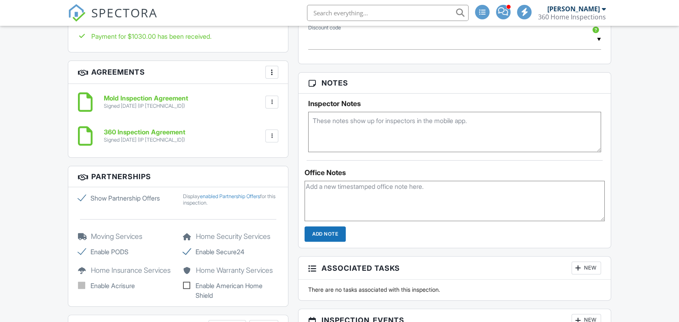
click at [153, 132] on h6 "360 Inspection Agreement" at bounding box center [145, 132] width 82 height 7
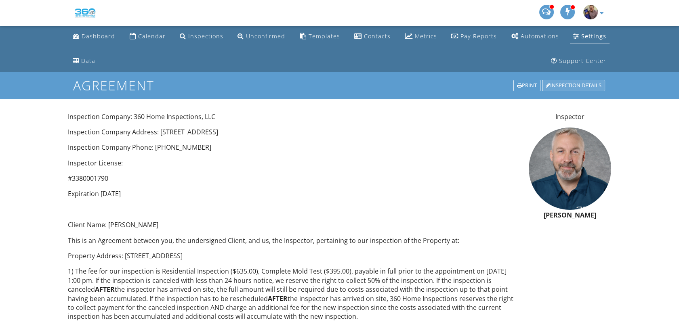
click at [585, 82] on div "Inspection Details" at bounding box center [573, 85] width 63 height 11
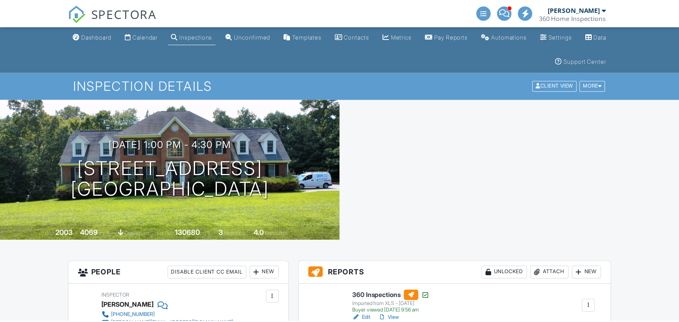
scroll to position [29, 0]
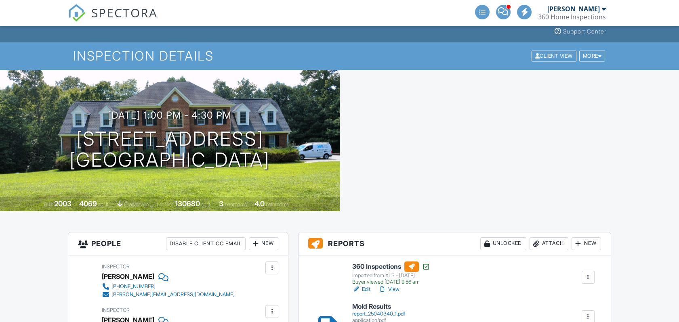
click at [0, 0] on div at bounding box center [0, 0] width 0 height 0
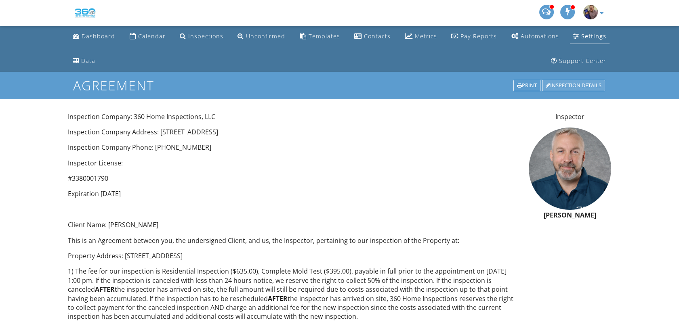
click at [584, 86] on div "Inspection Details" at bounding box center [573, 85] width 63 height 11
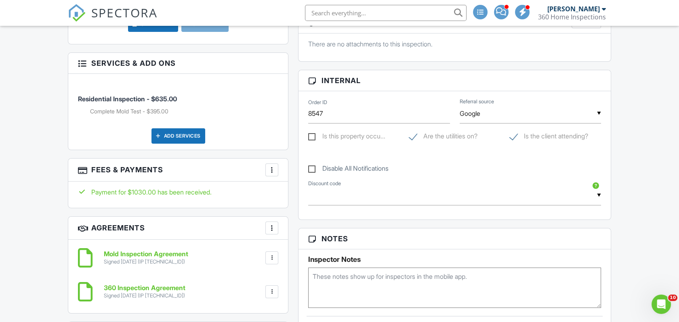
click at [158, 252] on h6 "Mold Inspection Agreement" at bounding box center [146, 254] width 84 height 7
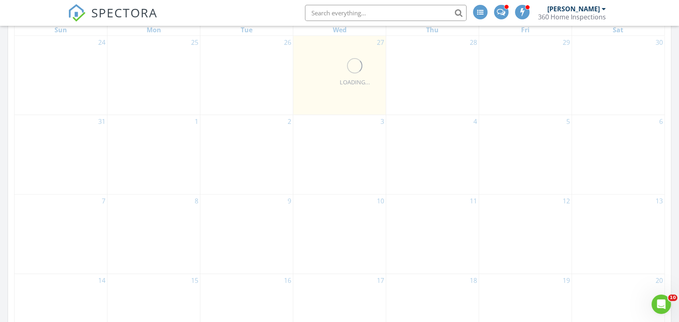
scroll to position [418, 0]
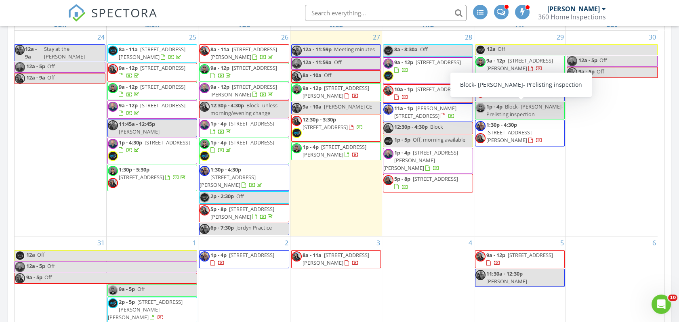
click at [524, 106] on span "Block- [PERSON_NAME]- Prelisting inspection" at bounding box center [524, 110] width 77 height 15
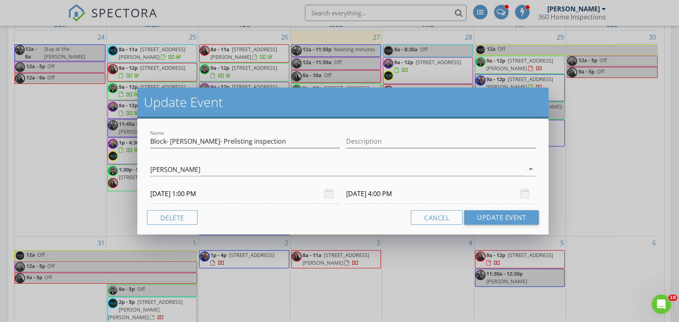
click at [612, 149] on div "Update Event Name Block- [PERSON_NAME]- Prelisting inspection Description [PERS…" at bounding box center [339, 161] width 679 height 322
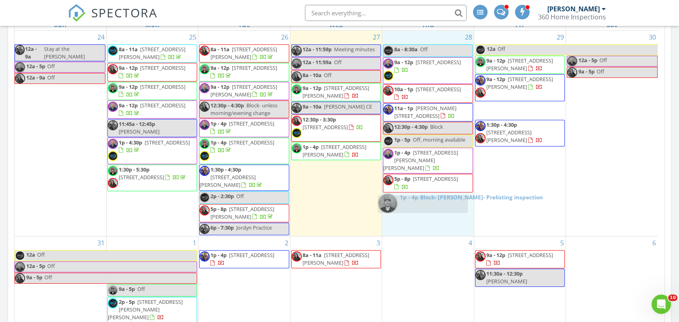
drag, startPoint x: 542, startPoint y: 108, endPoint x: 445, endPoint y: 203, distance: 135.3
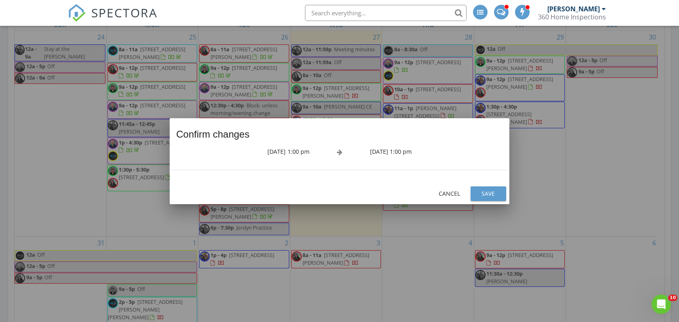
click at [482, 191] on div "Save" at bounding box center [488, 193] width 23 height 8
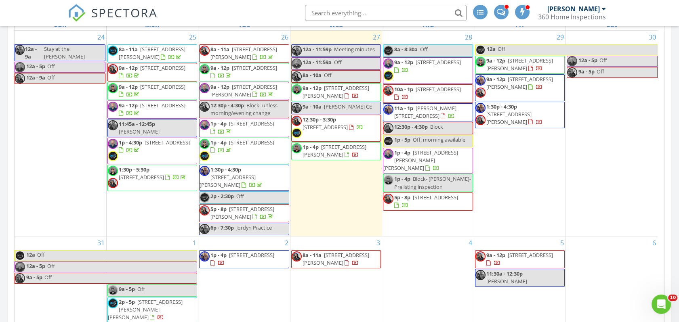
click at [511, 161] on div "29 12a Off 9a - 12p [STREET_ADDRESS][PERSON_NAME] 9a - 12p [STREET_ADDRESS][PER…" at bounding box center [519, 133] width 91 height 205
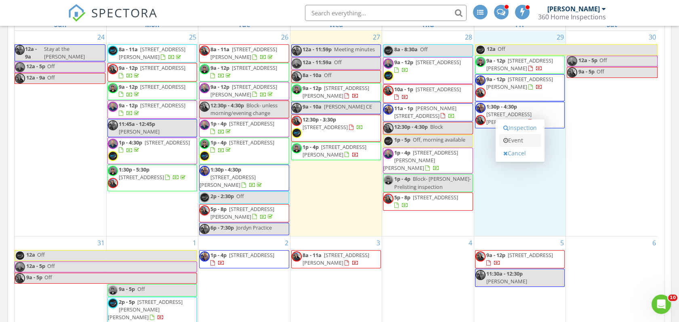
click at [520, 137] on link "Event" at bounding box center [520, 140] width 42 height 13
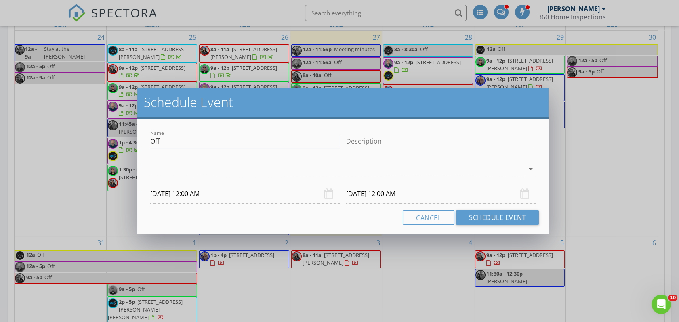
click at [252, 143] on input "Off" at bounding box center [244, 141] width 189 height 13
type input "O"
type input "[PERSON_NAME] [GEOGRAPHIC_DATA][PERSON_NAME]"
click at [255, 169] on div at bounding box center [337, 169] width 374 height 13
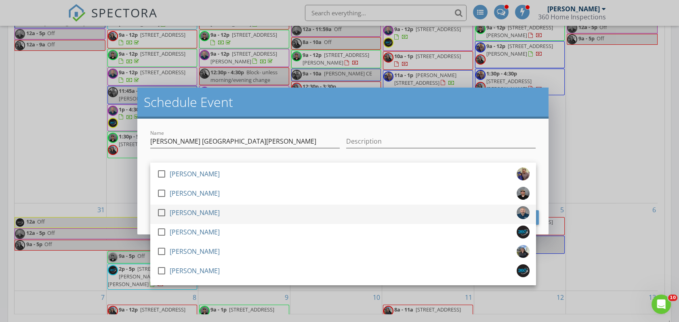
scroll to position [461, 0]
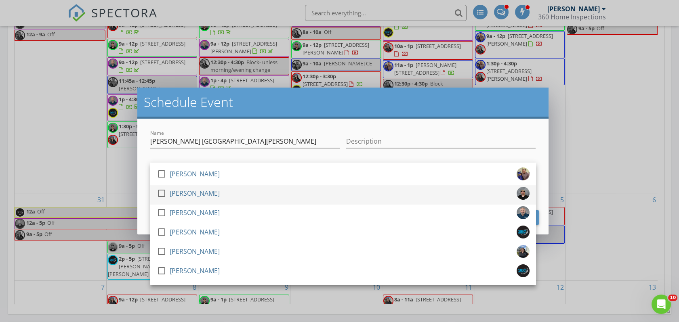
click at [164, 196] on div at bounding box center [162, 194] width 14 height 14
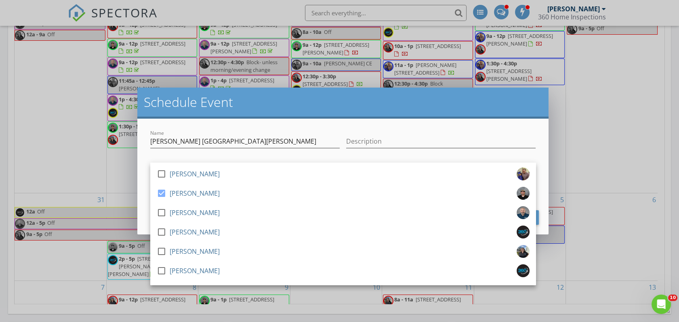
click at [322, 126] on div "Name [PERSON_NAME] [GEOGRAPHIC_DATA][PERSON_NAME] Description check_box_outline…" at bounding box center [342, 177] width 411 height 116
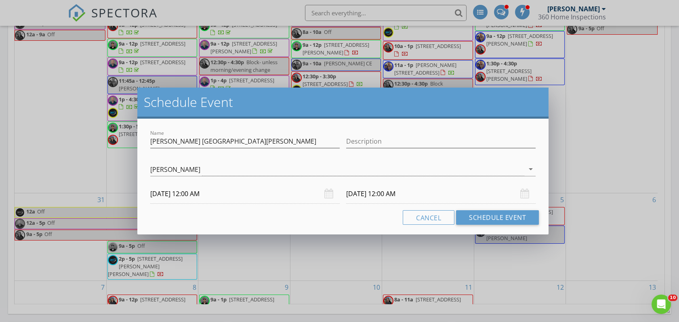
click at [231, 196] on input "[DATE] 12:00 AM" at bounding box center [244, 194] width 189 height 20
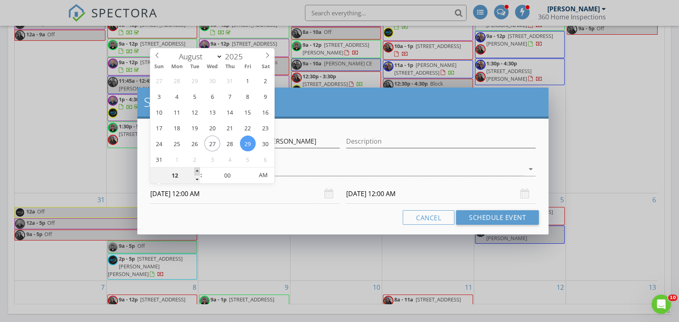
type input "01"
type input "[DATE] 1:00 AM"
click at [199, 172] on span at bounding box center [197, 172] width 6 height 8
type input "01"
type input "[DATE] 1:00 AM"
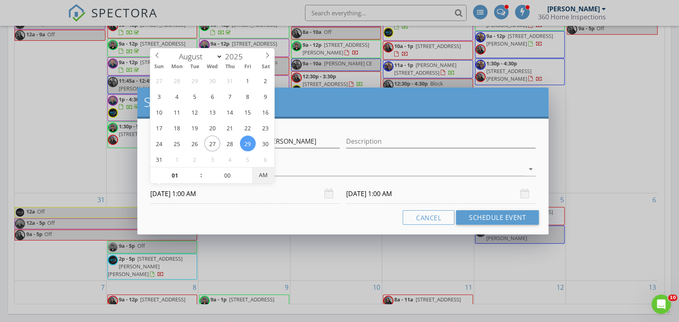
type input "[DATE] 1:00 PM"
click at [265, 174] on span "AM" at bounding box center [263, 175] width 22 height 16
click at [397, 199] on input "[DATE] 1:00 PM" at bounding box center [440, 194] width 189 height 20
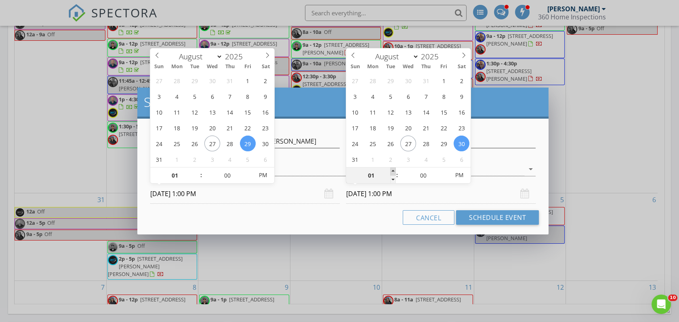
type input "02"
type input "[DATE] 2:00 PM"
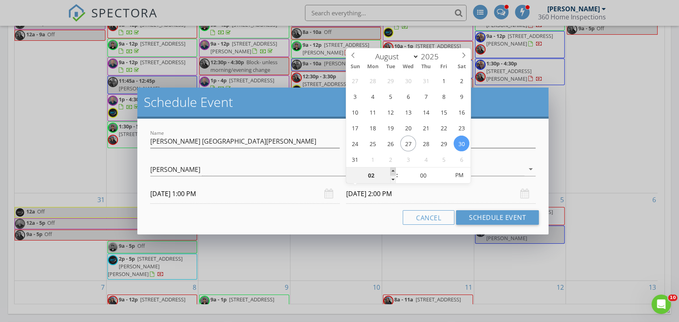
click at [394, 171] on span at bounding box center [393, 172] width 6 height 8
type input "03"
type input "[DATE] 3:00 PM"
type input "04"
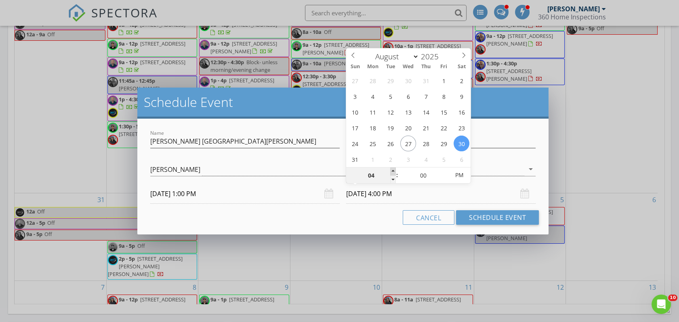
click at [394, 171] on span at bounding box center [393, 172] width 6 height 8
type input "[DATE] 4:00 PM"
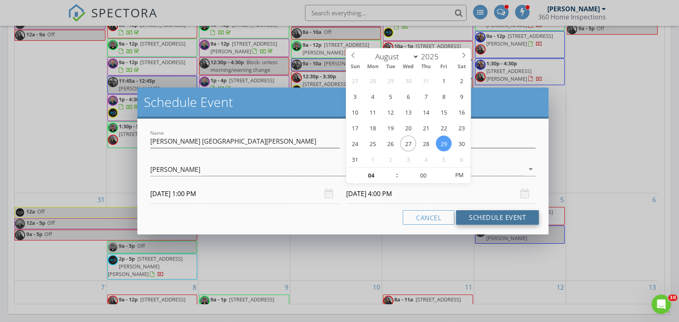
click at [499, 214] on button "Schedule Event" at bounding box center [497, 217] width 83 height 15
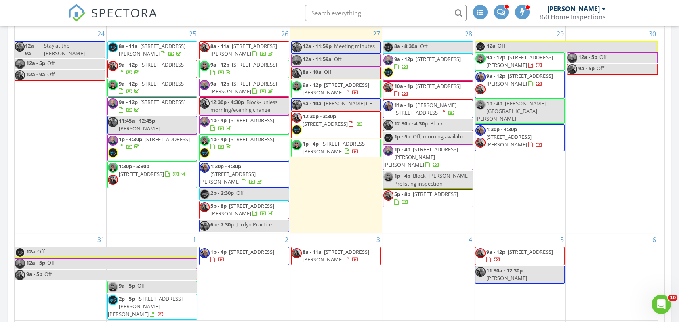
scroll to position [421, 0]
